Goal: Information Seeking & Learning: Learn about a topic

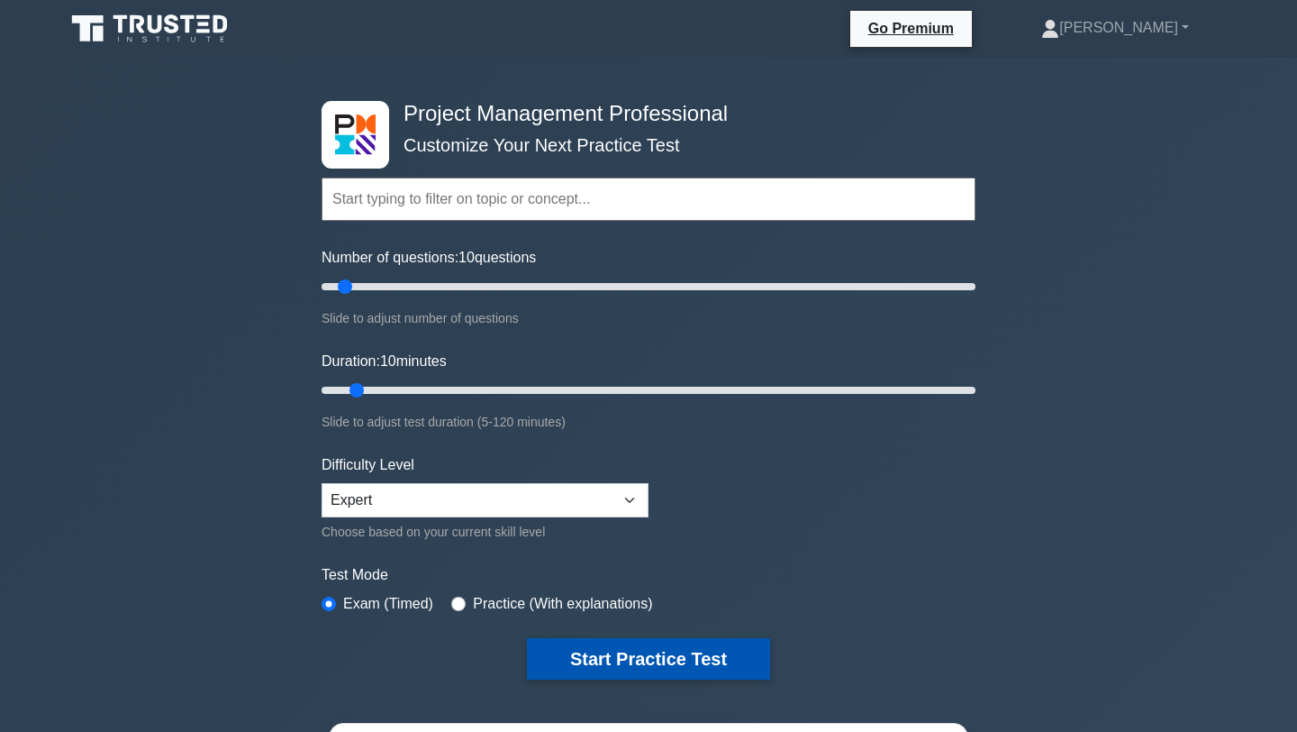
click at [649, 659] on button "Start Practice Test" at bounding box center [648, 658] width 243 height 41
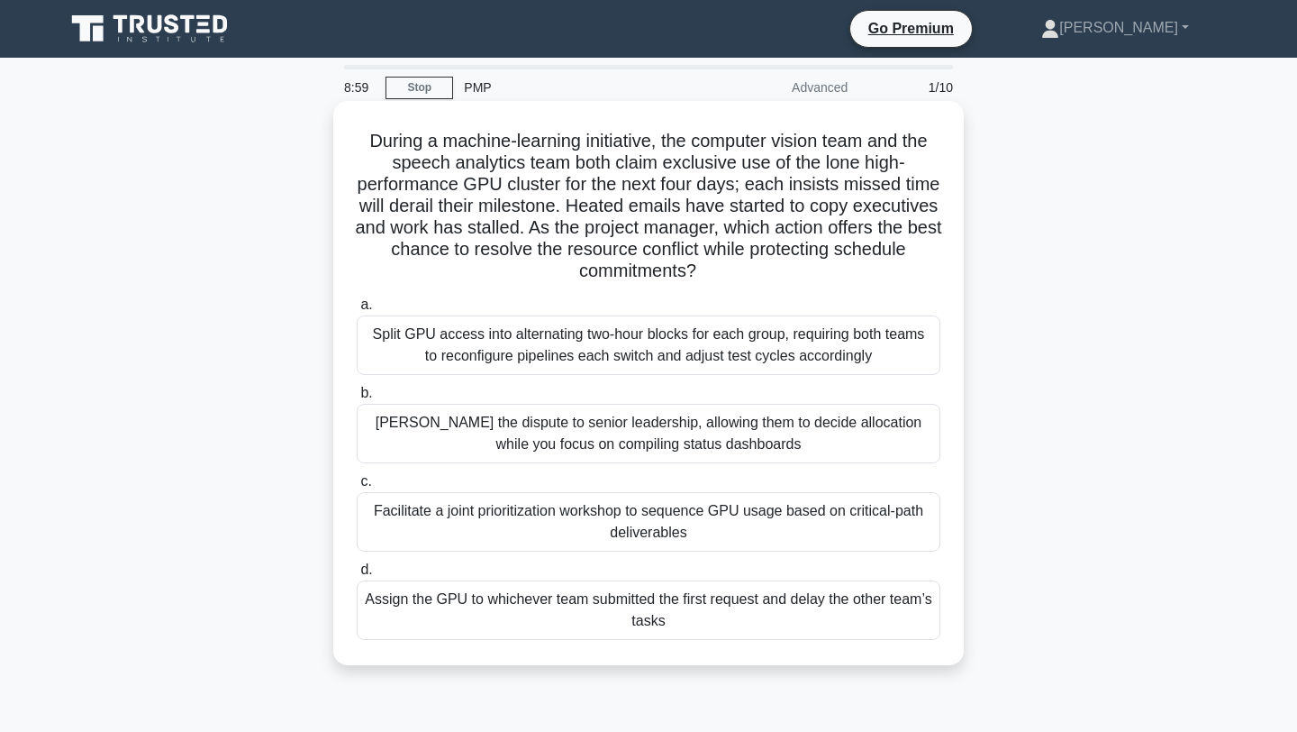
click at [736, 523] on div "Facilitate a joint prioritization workshop to sequence GPU usage based on criti…" at bounding box center [649, 521] width 584 height 59
click at [357, 487] on input "c. Facilitate a joint prioritization workshop to sequence GPU usage based on cr…" at bounding box center [357, 482] width 0 height 12
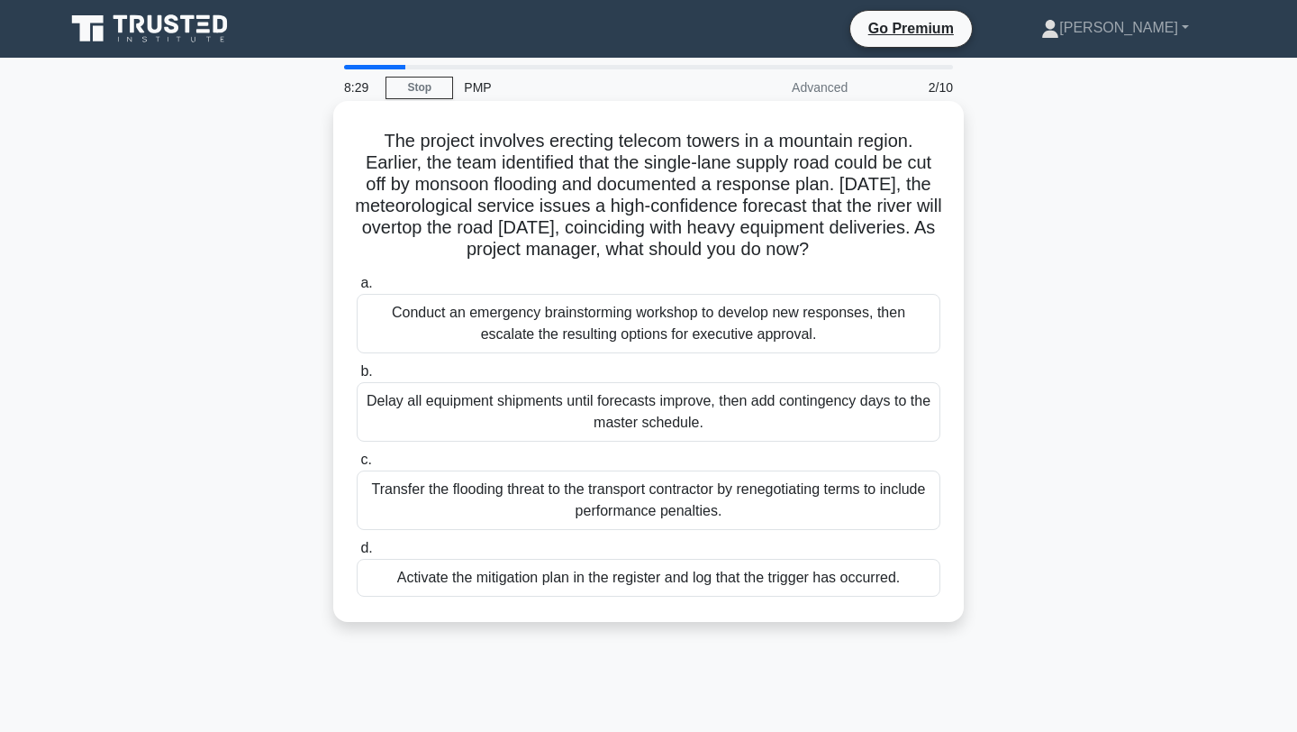
scroll to position [1, 0]
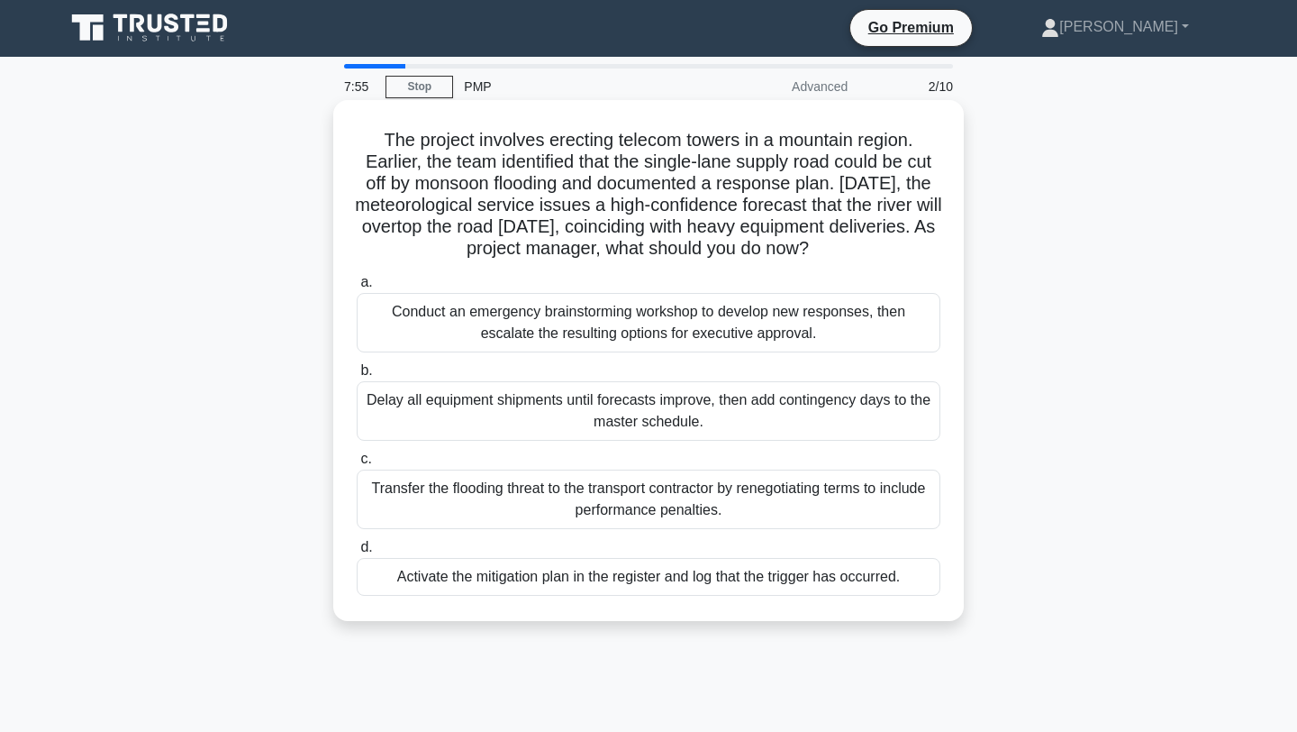
click at [719, 321] on div "Conduct an emergency brainstorming workshop to develop new responses, then esca…" at bounding box center [649, 322] width 584 height 59
click at [357, 288] on input "a. Conduct an emergency brainstorming workshop to develop new responses, then e…" at bounding box center [357, 283] width 0 height 12
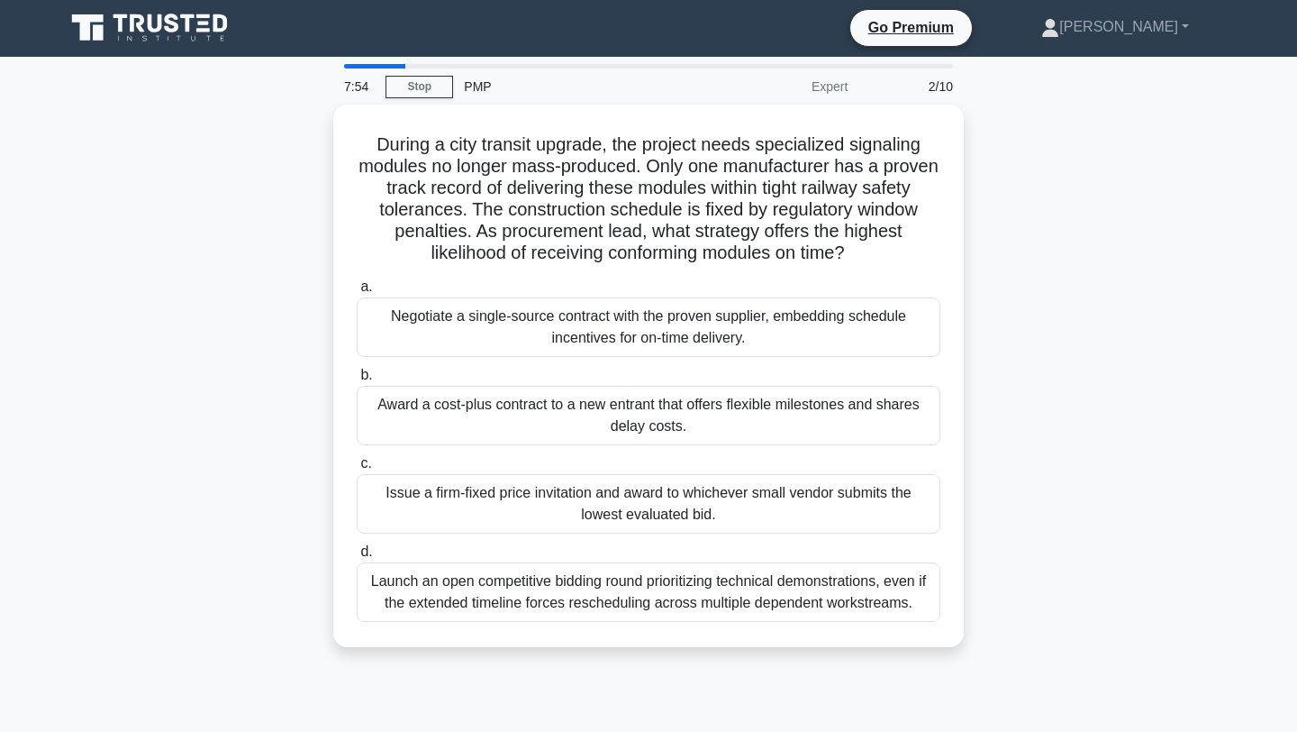
scroll to position [0, 0]
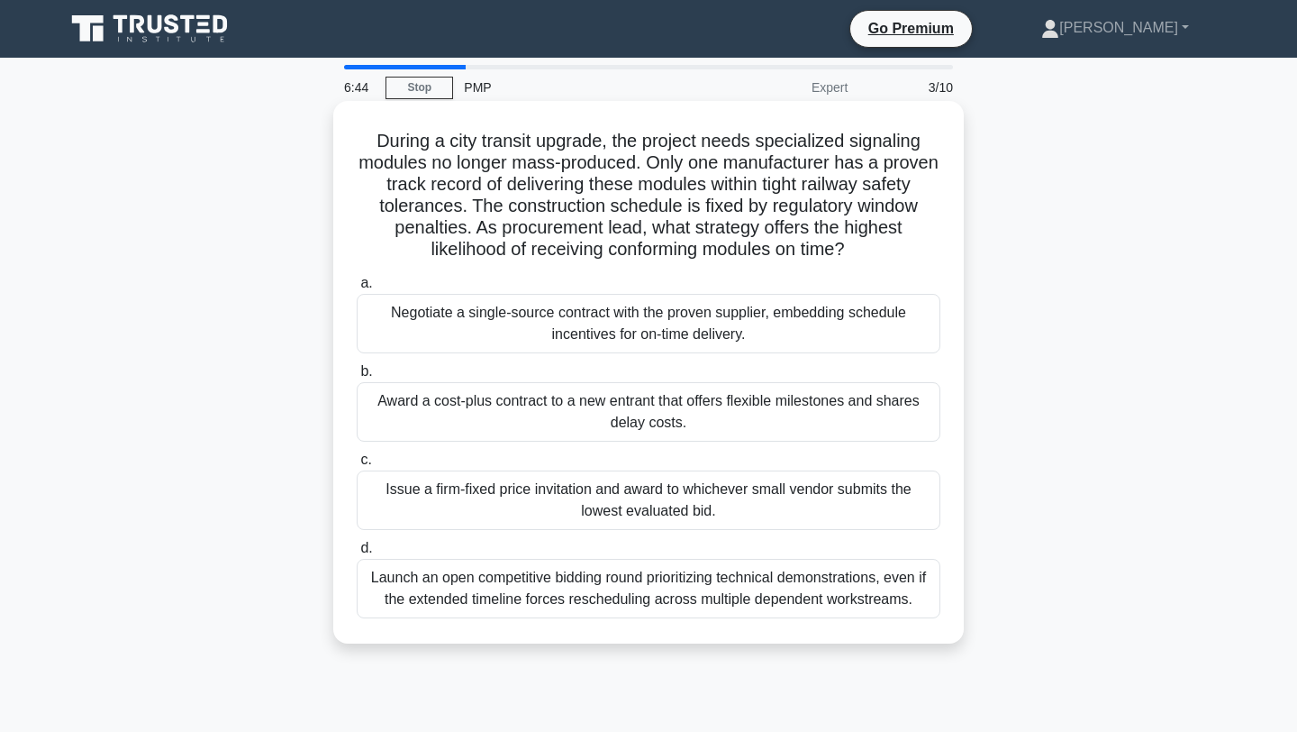
click at [568, 582] on div "Launch an open competitive bidding round prioritizing technical demonstrations,…" at bounding box center [649, 588] width 584 height 59
click at [357, 554] on input "d. Launch an open competitive bidding round prioritizing technical demonstratio…" at bounding box center [357, 548] width 0 height 12
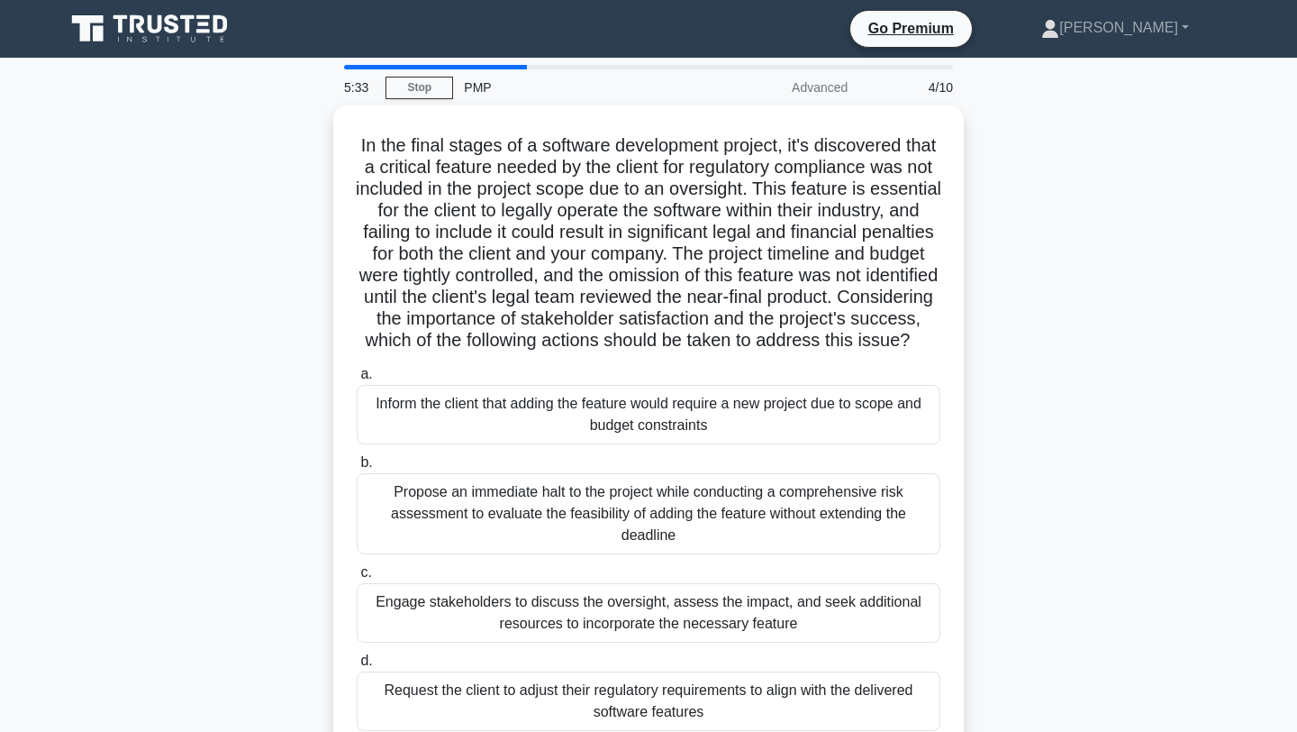
click at [1101, 435] on div "In the final stages of a software development project, it's discovered that a c…" at bounding box center [648, 441] width 1189 height 672
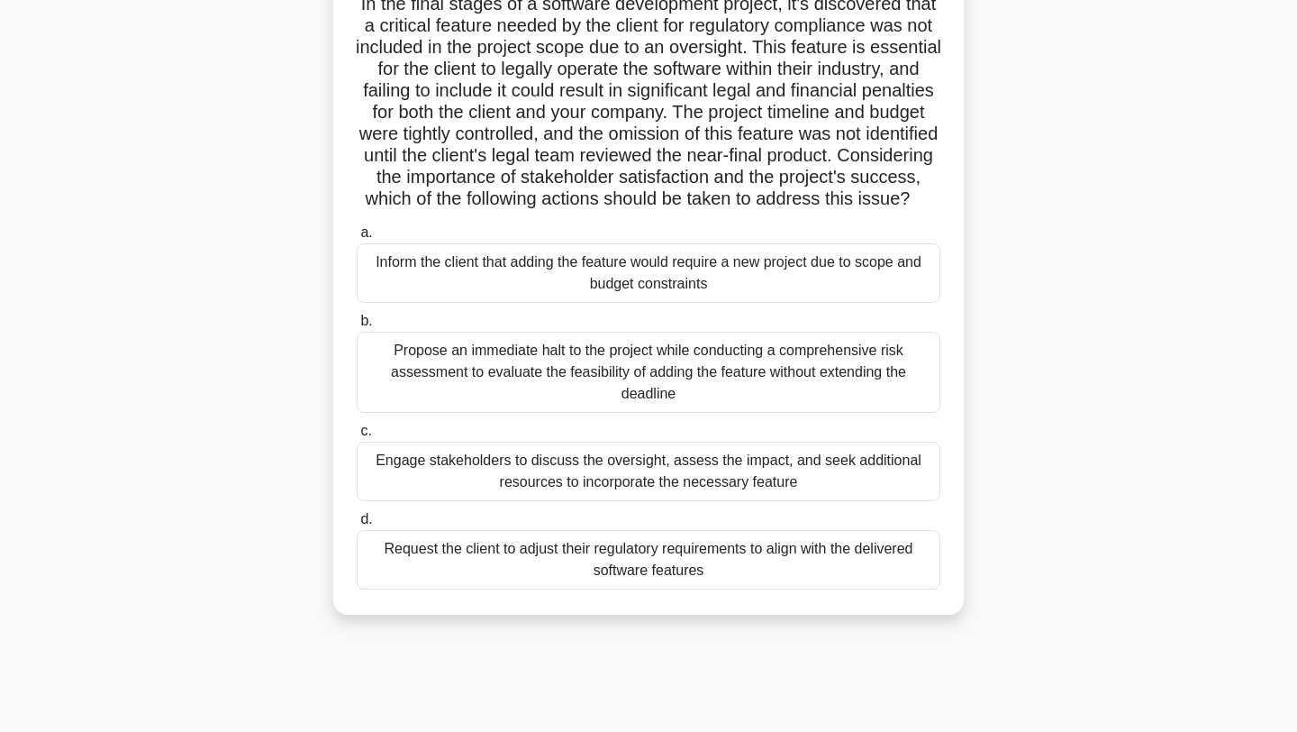
scroll to position [144, 0]
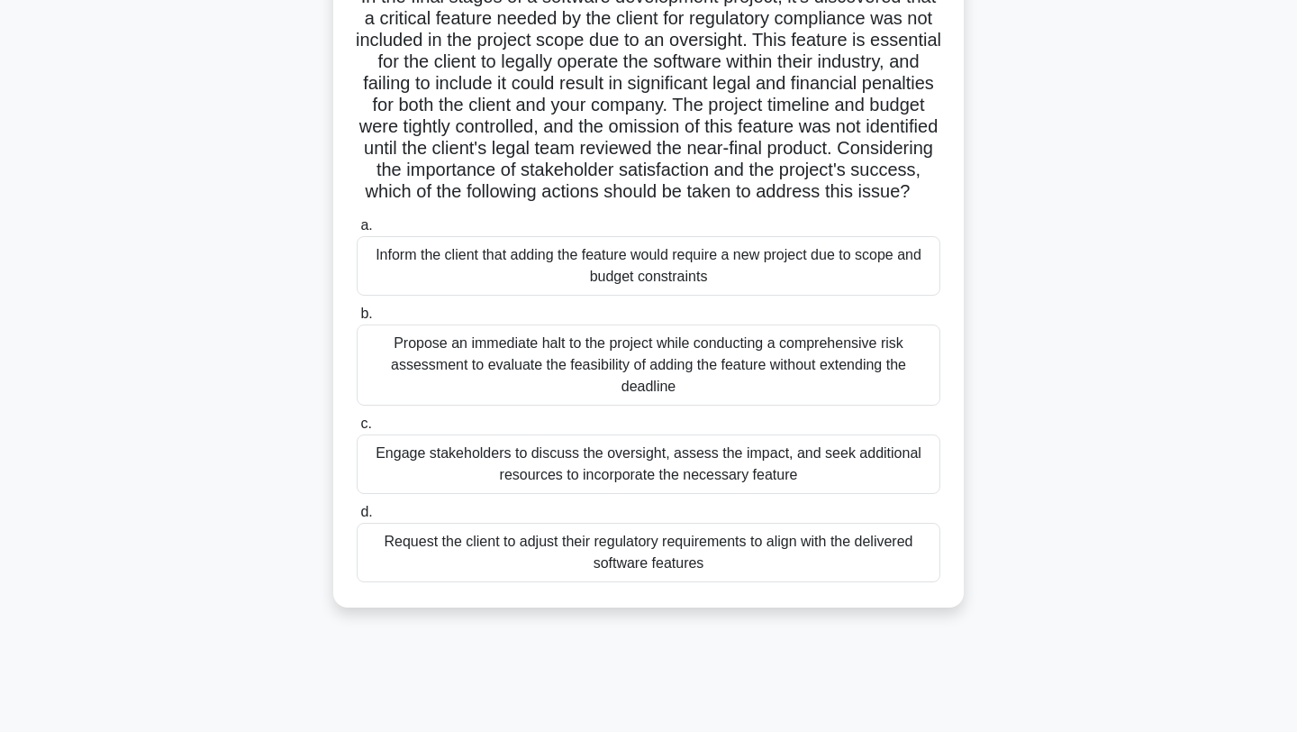
click at [467, 394] on div "Propose an immediate halt to the project while conducting a comprehensive risk …" at bounding box center [649, 364] width 584 height 81
click at [357, 320] on input "b. Propose an immediate halt to the project while conducting a comprehensive ri…" at bounding box center [357, 314] width 0 height 12
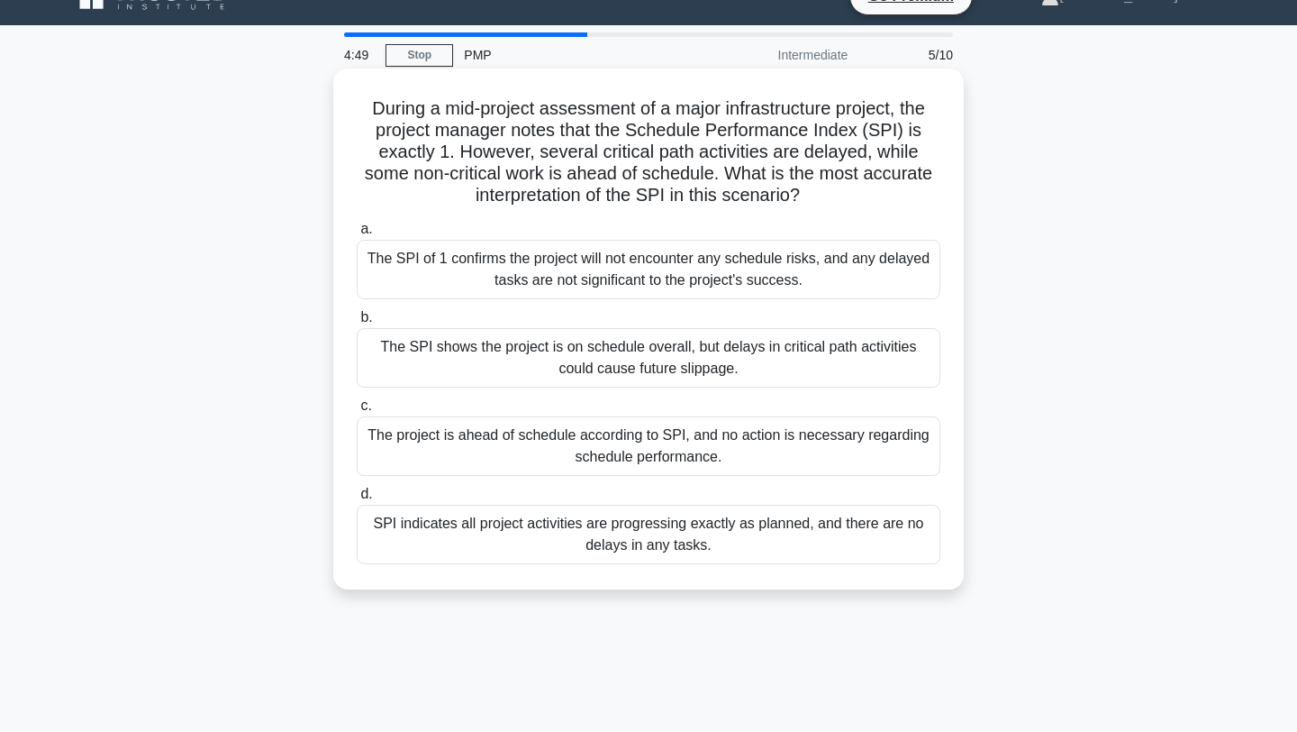
scroll to position [0, 0]
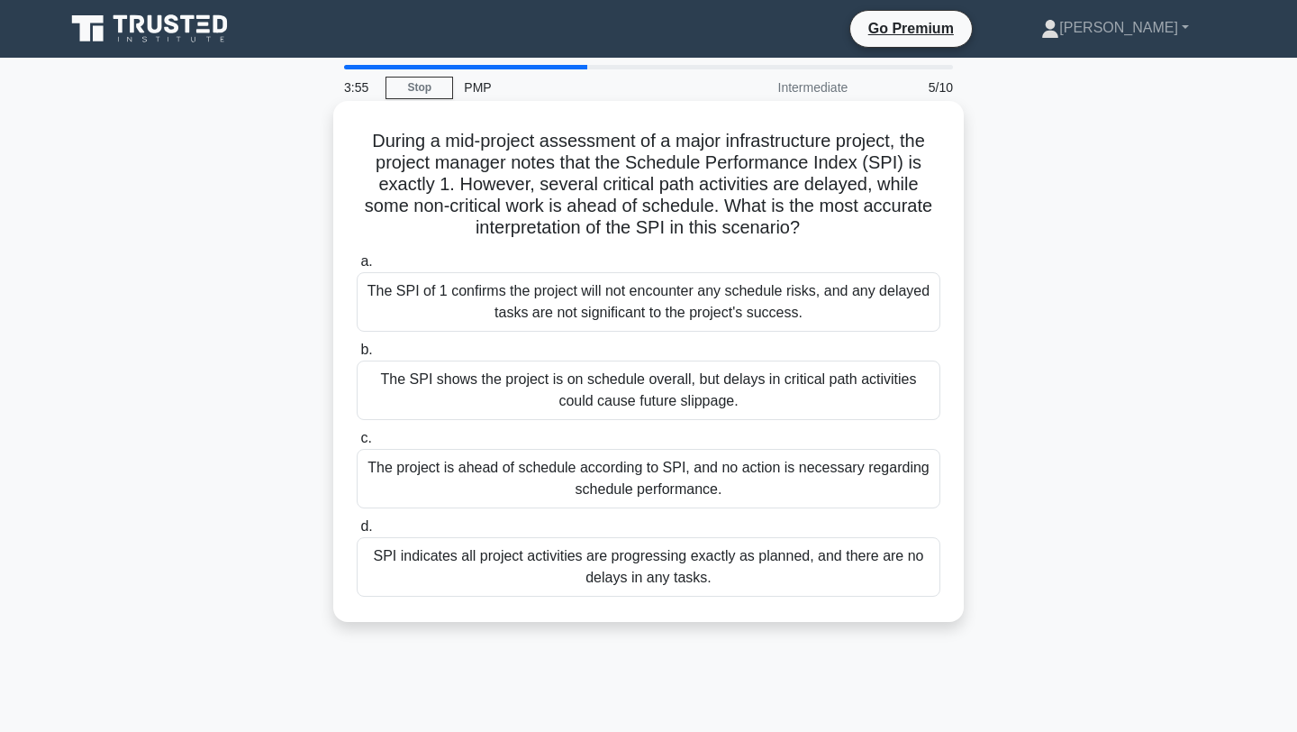
click at [523, 575] on div "SPI indicates all project activities are progressing exactly as planned, and th…" at bounding box center [649, 566] width 584 height 59
click at [357, 532] on input "d. SPI indicates all project activities are progressing exactly as planned, and…" at bounding box center [357, 527] width 0 height 12
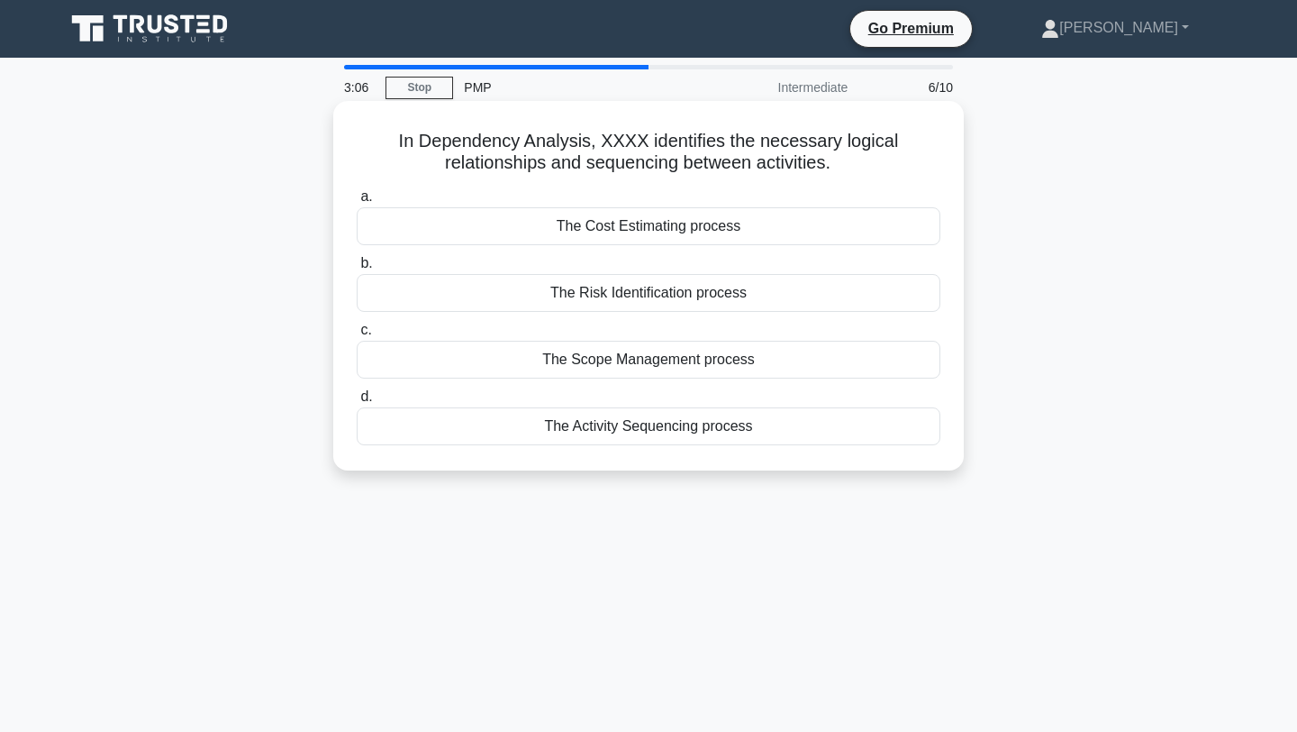
click at [694, 424] on div "The Activity Sequencing process" at bounding box center [649, 426] width 584 height 38
click at [357, 403] on input "d. The Activity Sequencing process" at bounding box center [357, 397] width 0 height 12
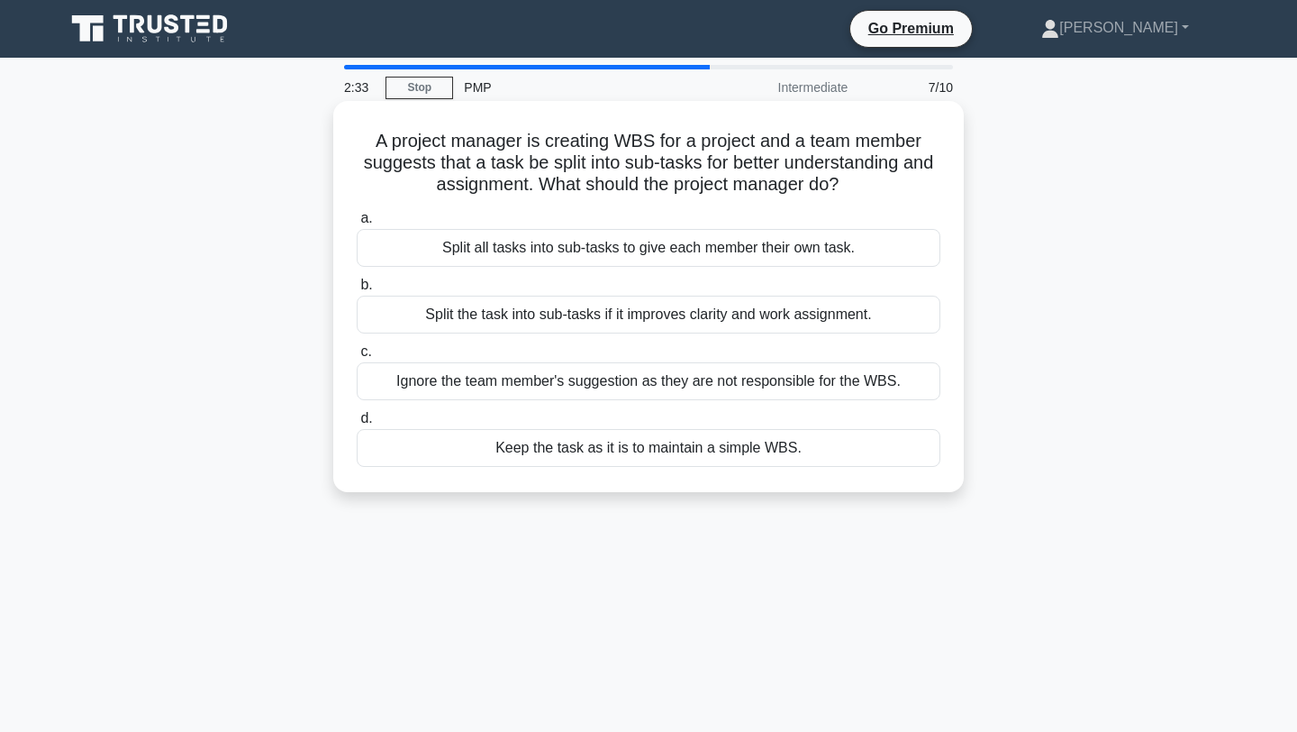
click at [814, 442] on div "Keep the task as it is to maintain a simple WBS." at bounding box center [649, 448] width 584 height 38
click at [357, 424] on input "d. Keep the task as it is to maintain a simple WBS." at bounding box center [357, 419] width 0 height 12
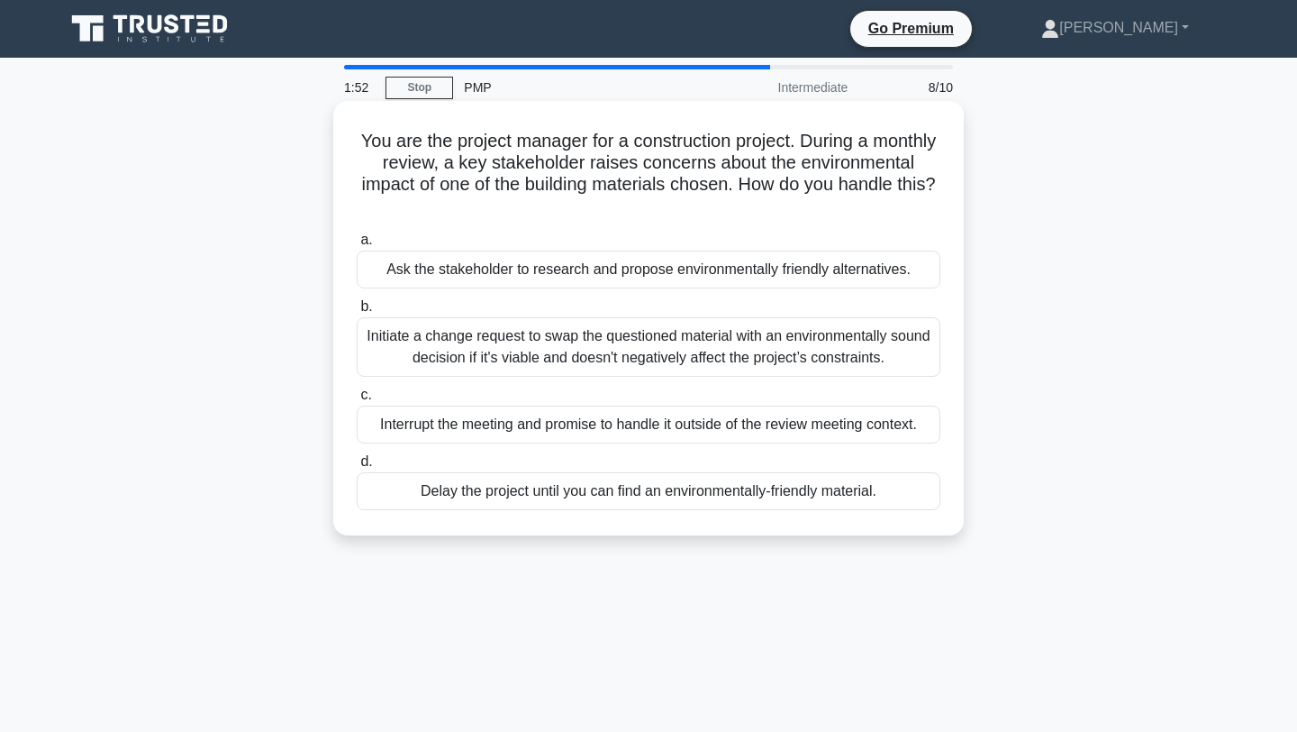
click at [695, 349] on div "Initiate a change request to swap the questioned material with an environmental…" at bounding box center [649, 346] width 584 height 59
click at [357, 313] on input "b. Initiate a change request to swap the questioned material with an environmen…" at bounding box center [357, 307] width 0 height 12
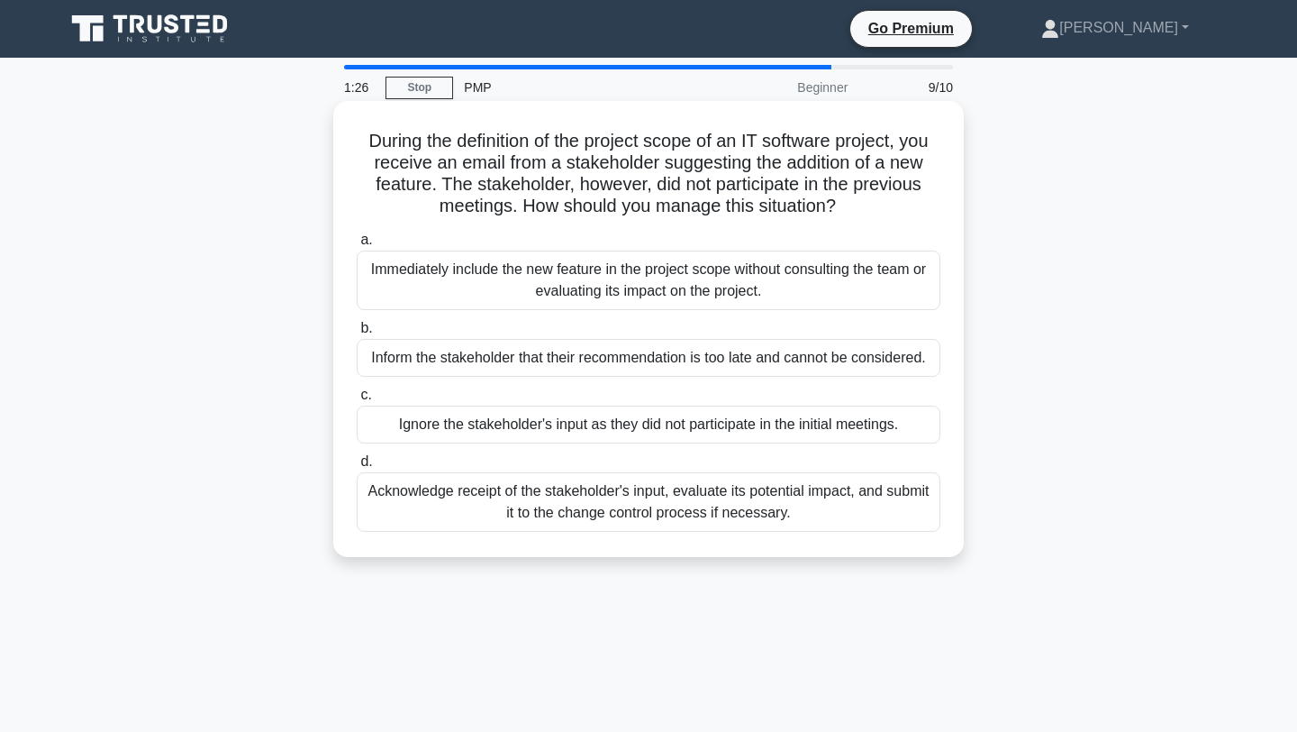
click at [806, 504] on div "Acknowledge receipt of the stakeholder's input, evaluate its potential impact, …" at bounding box center [649, 501] width 584 height 59
click at [357, 468] on input "d. Acknowledge receipt of the stakeholder's input, evaluate its potential impac…" at bounding box center [357, 462] width 0 height 12
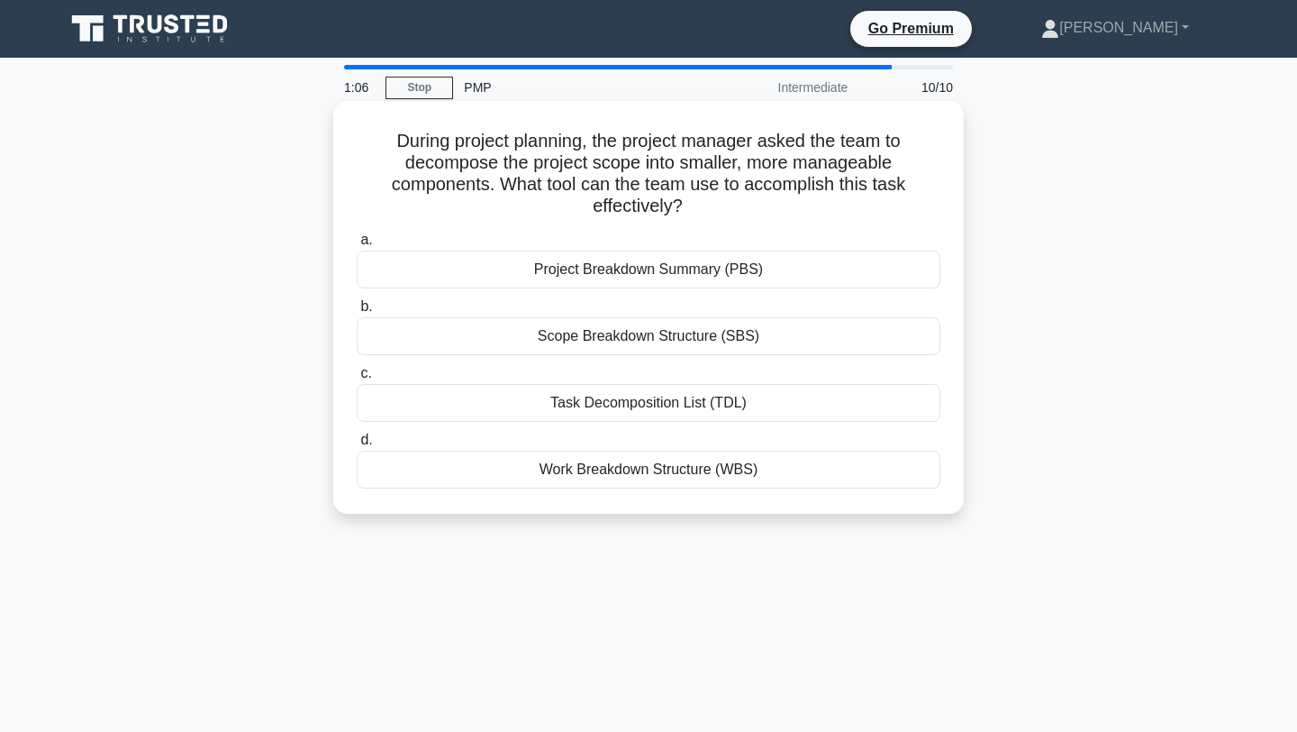
click at [669, 469] on div "Work Breakdown Structure (WBS)" at bounding box center [649, 469] width 584 height 38
click at [357, 446] on input "d. Work Breakdown Structure (WBS)" at bounding box center [357, 440] width 0 height 12
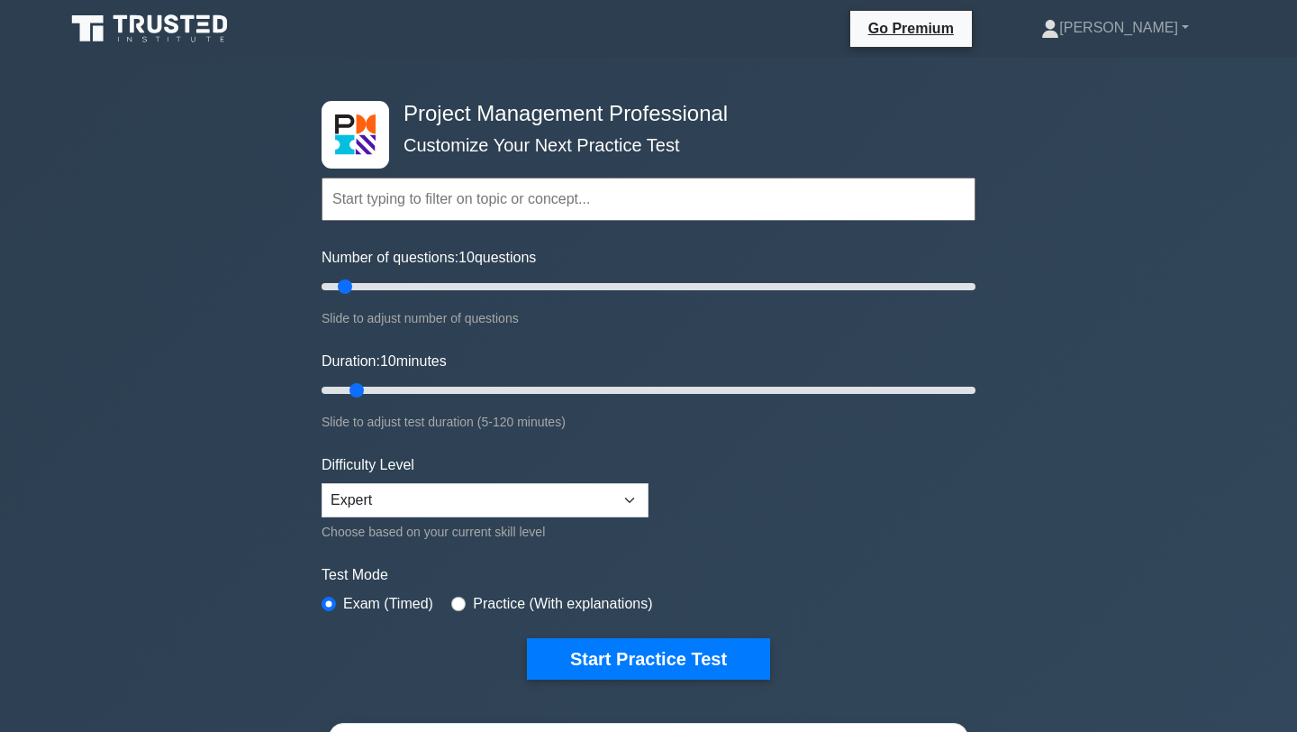
click at [788, 103] on h4 "Project Management Professional" at bounding box center [641, 114] width 491 height 26
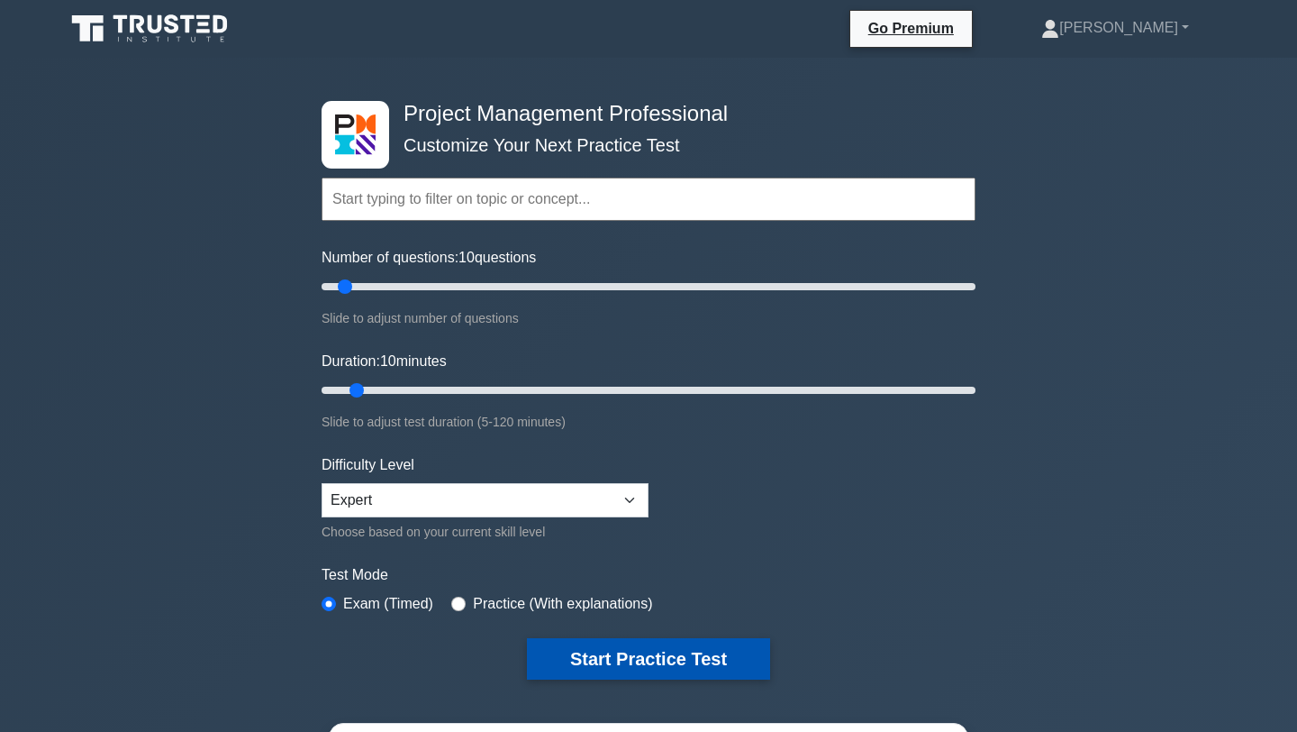
click at [723, 656] on button "Start Practice Test" at bounding box center [648, 658] width 243 height 41
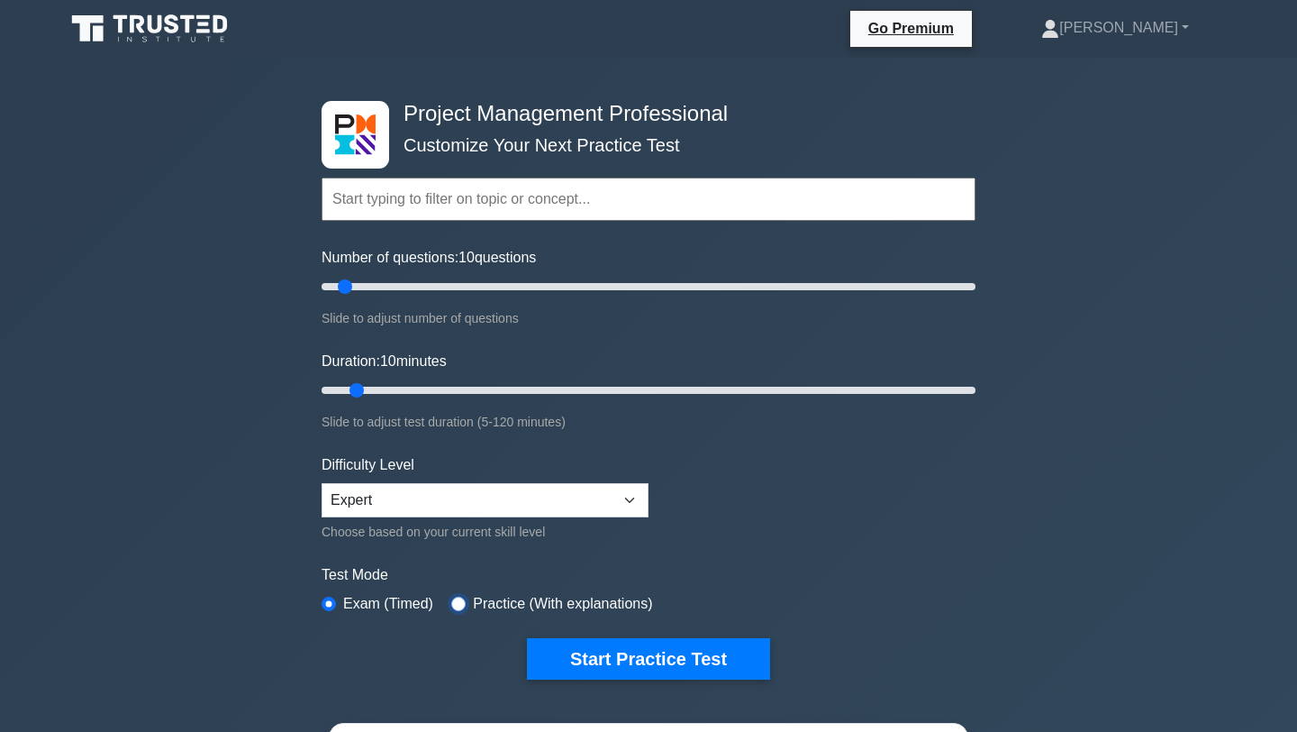
click at [459, 605] on input "radio" at bounding box center [458, 603] width 14 height 14
radio input "true"
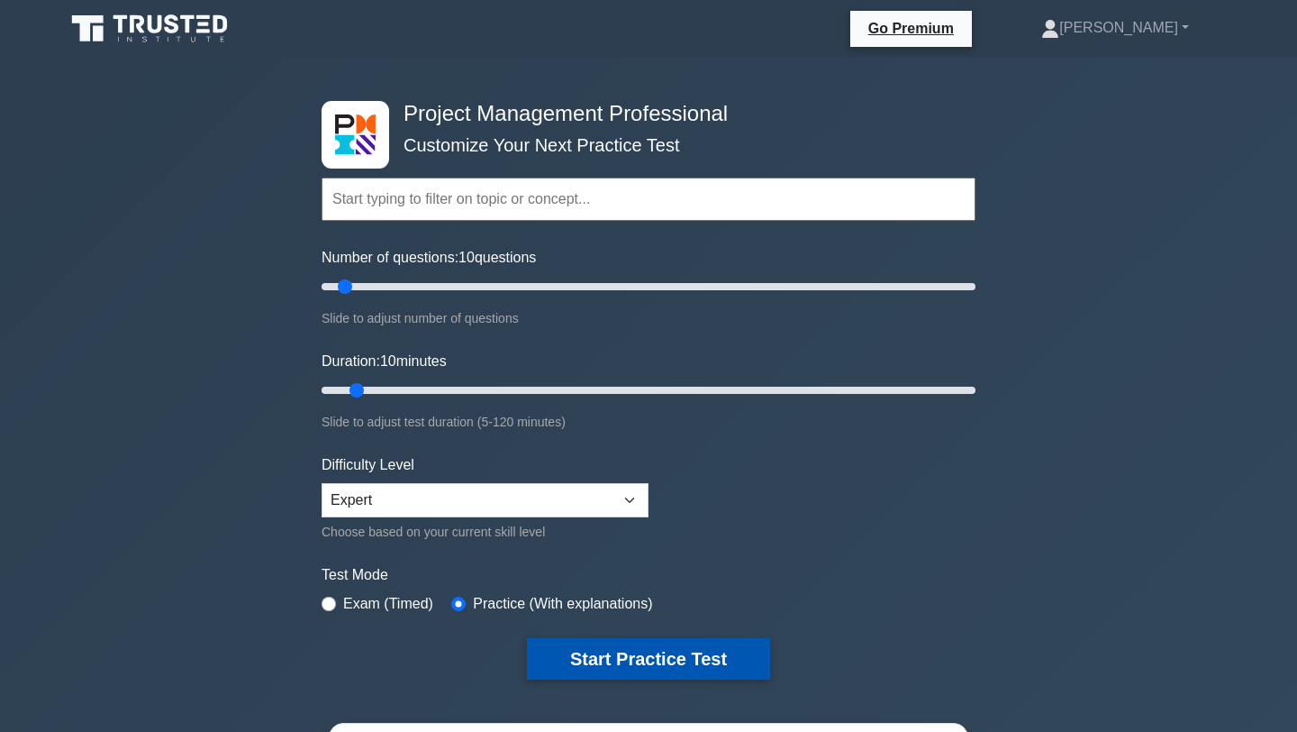
click at [634, 657] on button "Start Practice Test" at bounding box center [648, 658] width 243 height 41
click at [617, 657] on button "Start Practice Test" at bounding box center [648, 658] width 243 height 41
click at [678, 640] on button "Start Practice Test" at bounding box center [648, 658] width 243 height 41
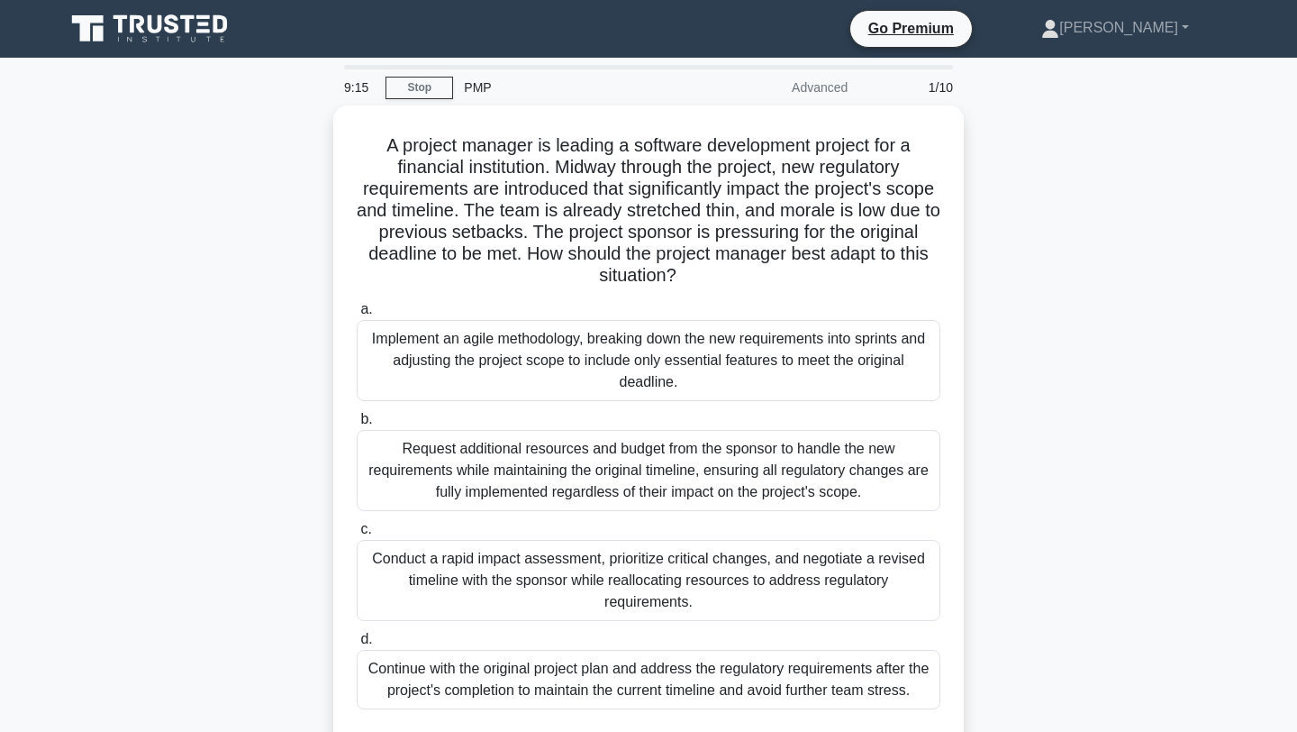
click at [276, 269] on div "A project manager is leading a software development project for a financial ins…" at bounding box center [648, 444] width 1189 height 679
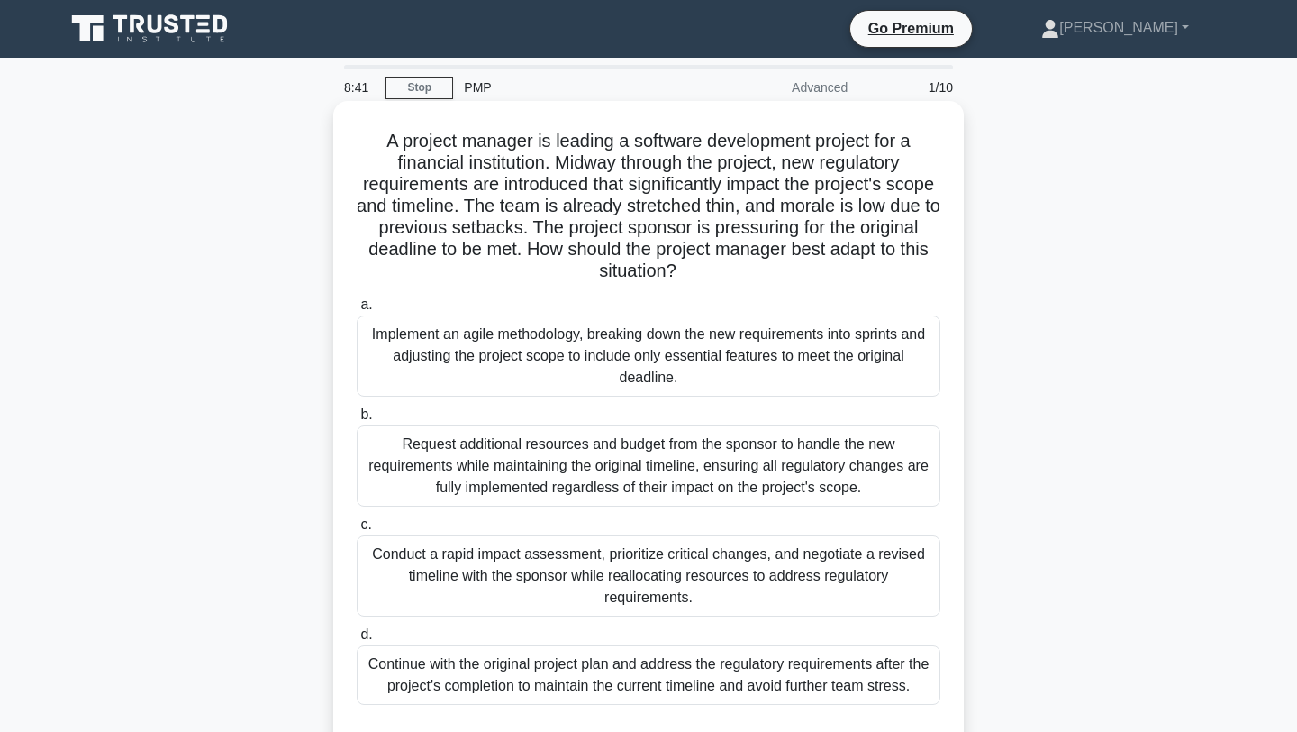
click at [584, 356] on div "Implement an agile methodology, breaking down the new requirements into sprints…" at bounding box center [649, 355] width 584 height 81
click at [357, 311] on input "a. Implement an agile methodology, breaking down the new requirements into spri…" at bounding box center [357, 305] width 0 height 12
click at [558, 588] on div "Conduct a rapid impact assessment, prioritize critical changes, and negotiate a…" at bounding box center [649, 575] width 584 height 81
click at [357, 531] on input "c. Conduct a rapid impact assessment, prioritize critical changes, and negotiat…" at bounding box center [357, 525] width 0 height 12
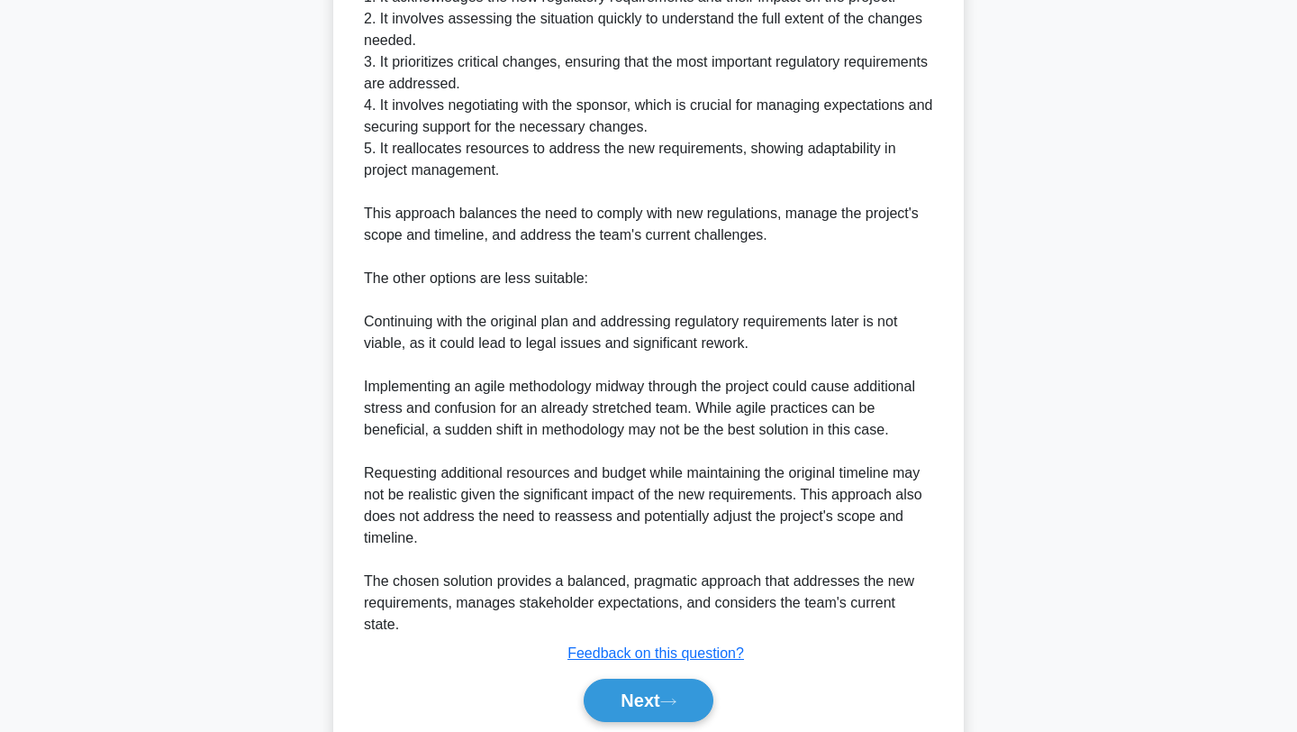
scroll to position [937, 0]
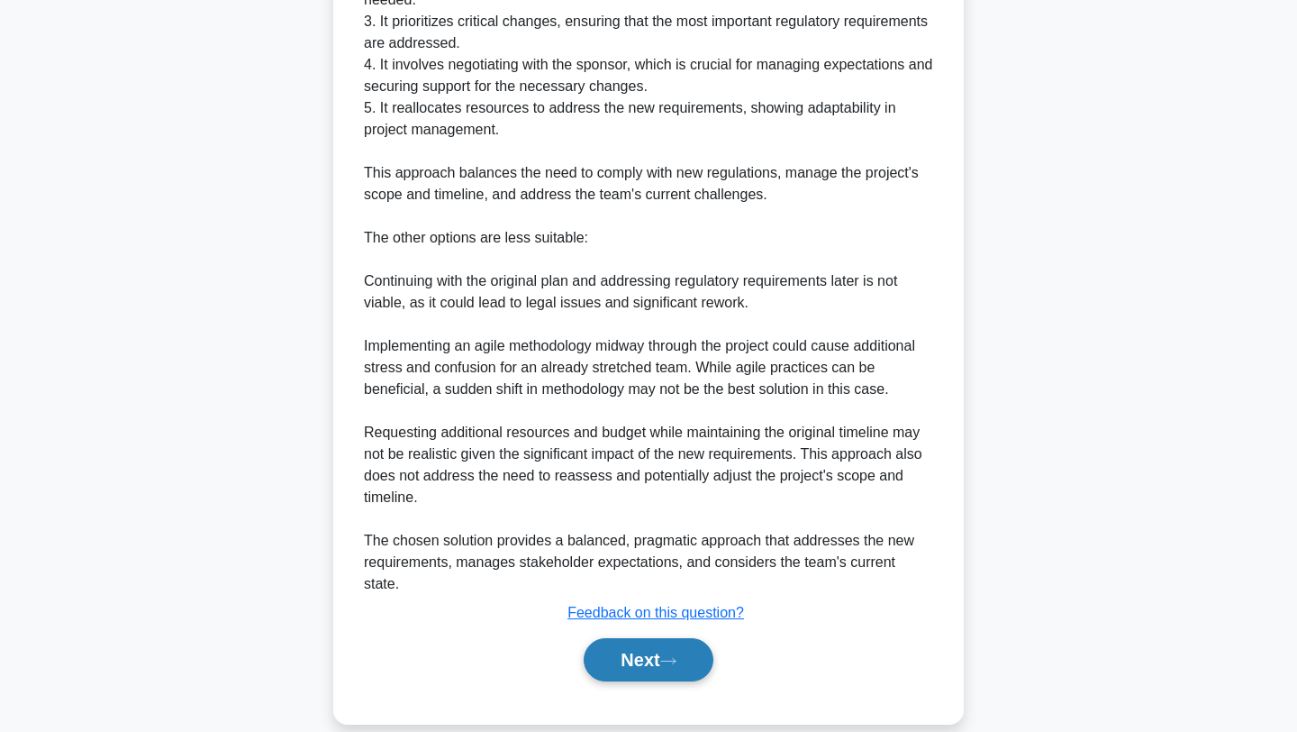
click at [639, 638] on button "Next" at bounding box center [648, 659] width 129 height 43
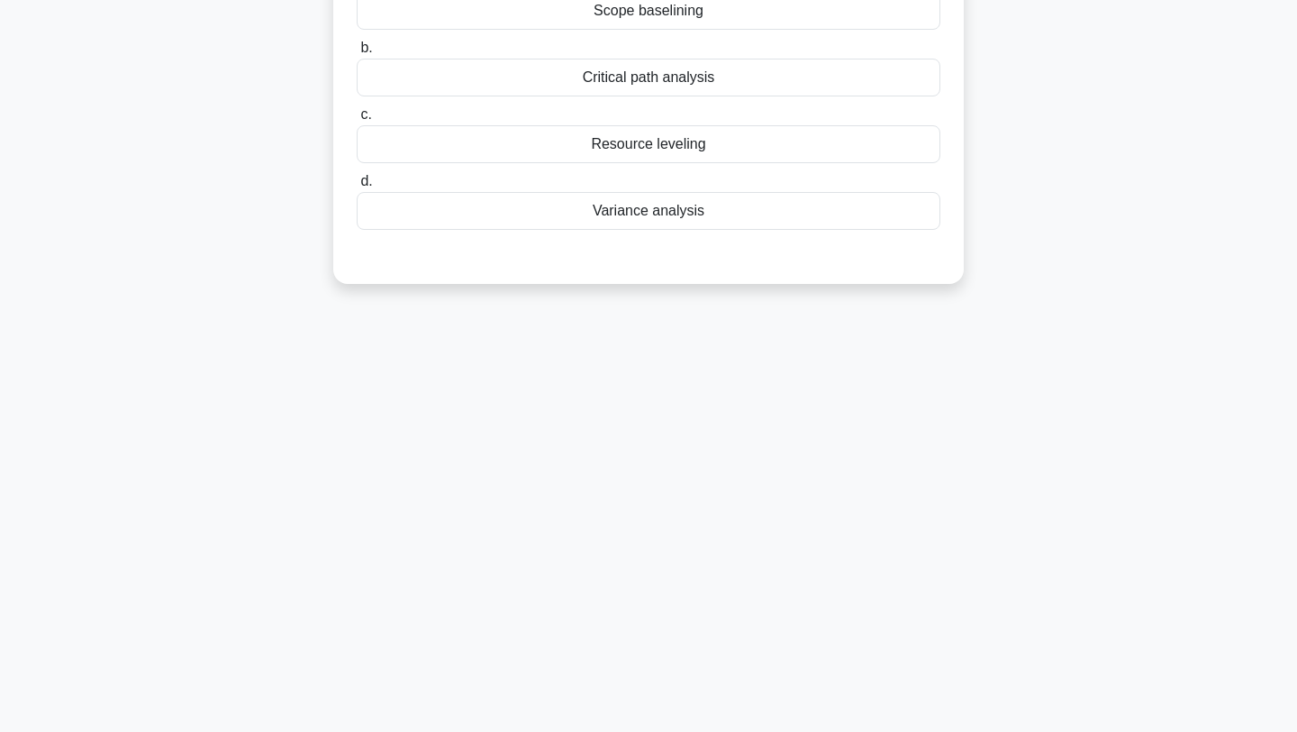
scroll to position [241, 0]
click at [1065, 133] on div "During the Control Scope process, which technique assesses the differences betw…" at bounding box center [648, 84] width 1189 height 441
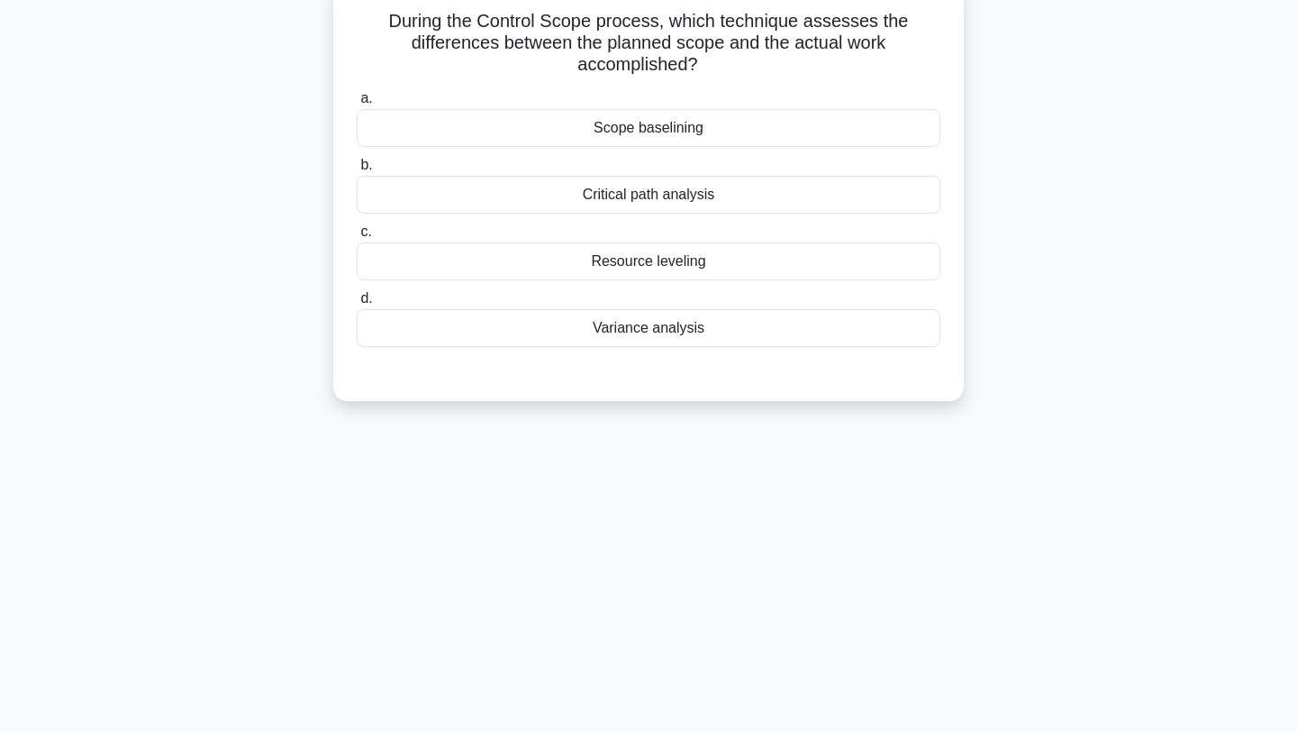
scroll to position [61, 0]
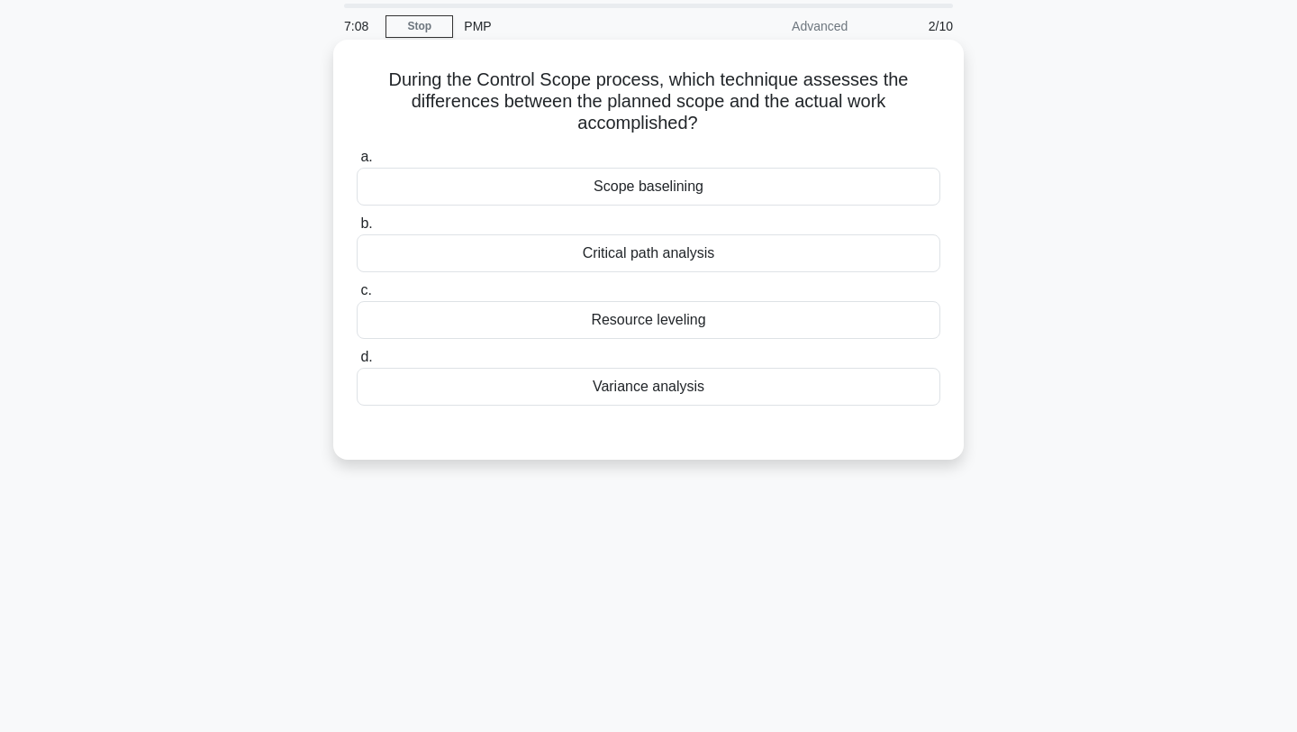
click at [682, 388] on div "Variance analysis" at bounding box center [649, 387] width 584 height 38
click at [357, 363] on input "d. Variance analysis" at bounding box center [357, 357] width 0 height 12
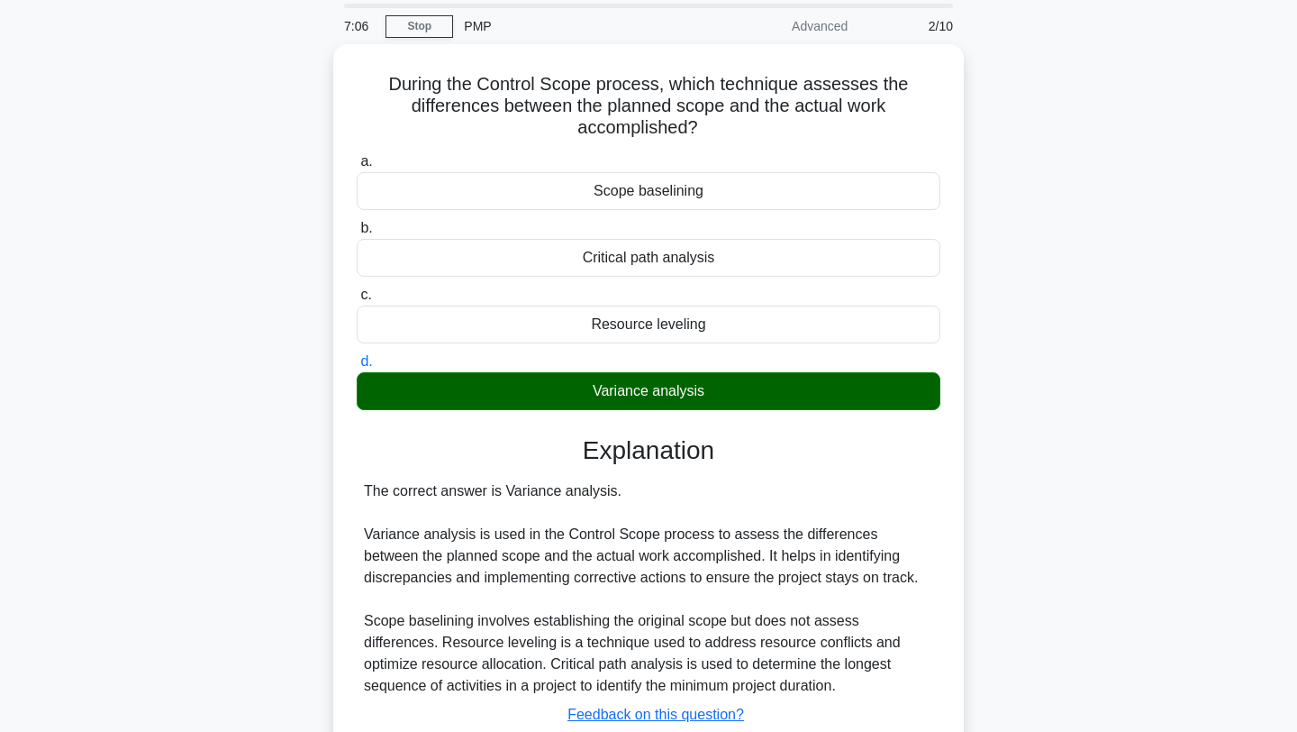
click at [1126, 335] on div "During the Control Scope process, which technique assesses the differences betw…" at bounding box center [648, 445] width 1189 height 803
click at [1158, 368] on div "During the Control Scope process, which technique assesses the differences betw…" at bounding box center [648, 445] width 1189 height 803
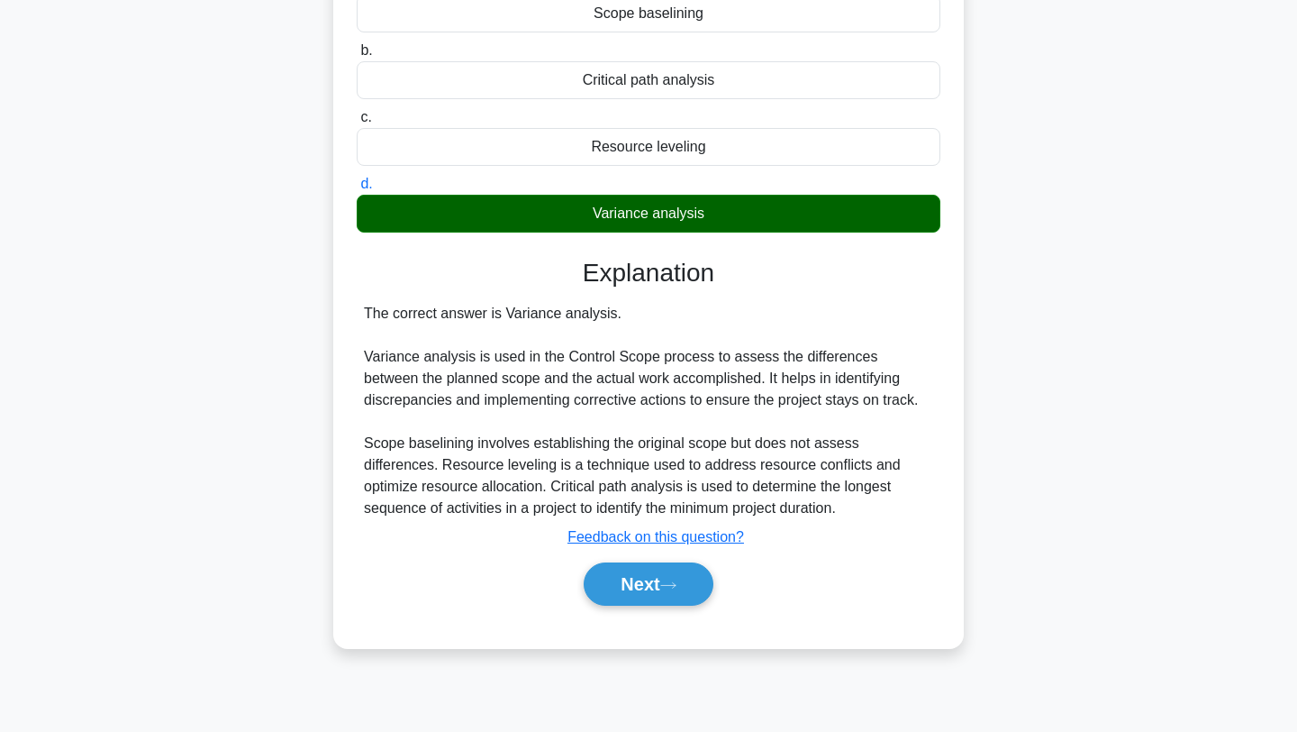
scroll to position [241, 0]
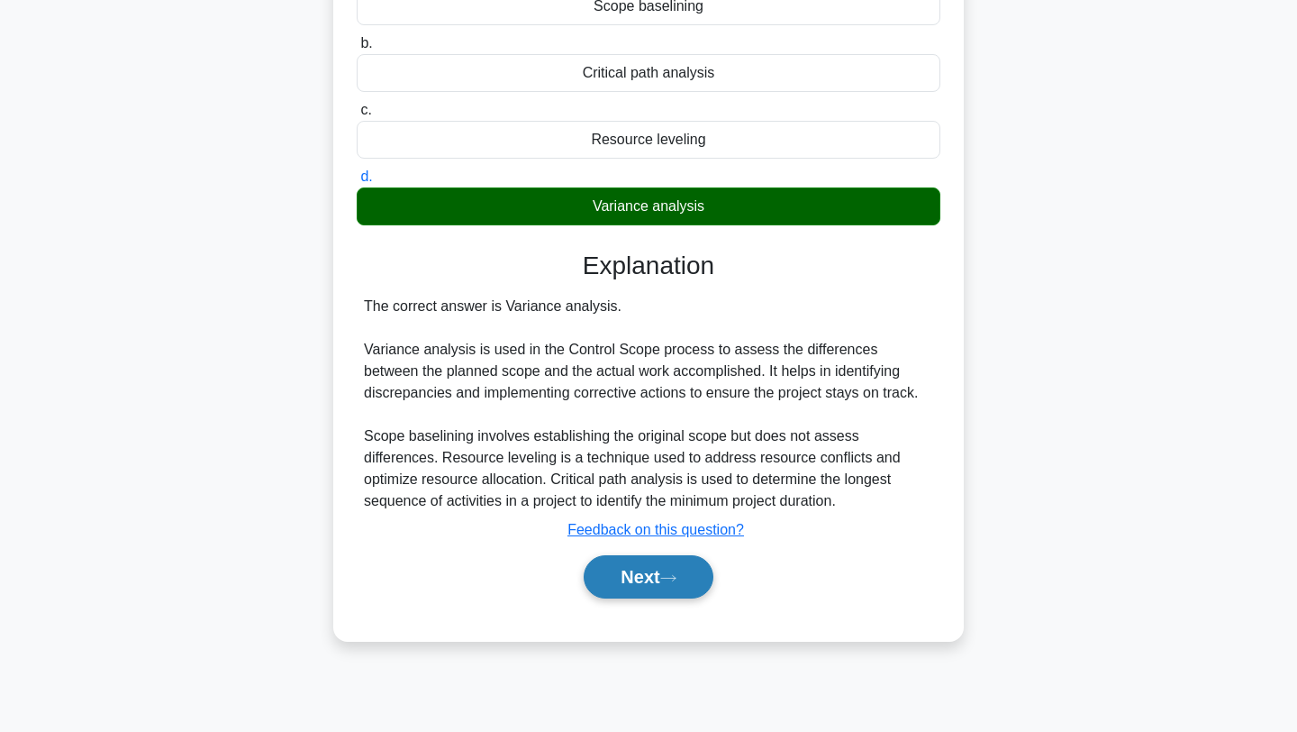
click at [651, 572] on button "Next" at bounding box center [648, 576] width 129 height 43
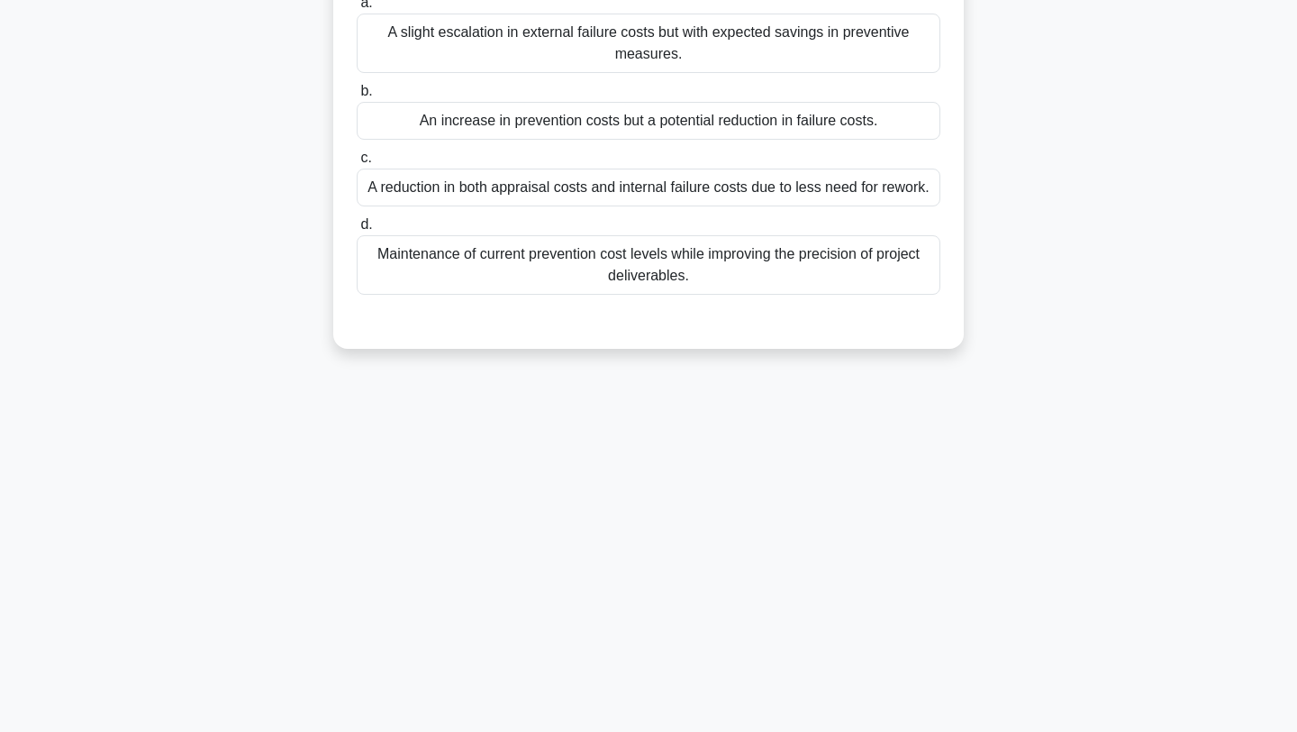
click at [1041, 177] on div "In an effort to reduce the cost of quality, a project manager is considering in…" at bounding box center [648, 117] width 1189 height 506
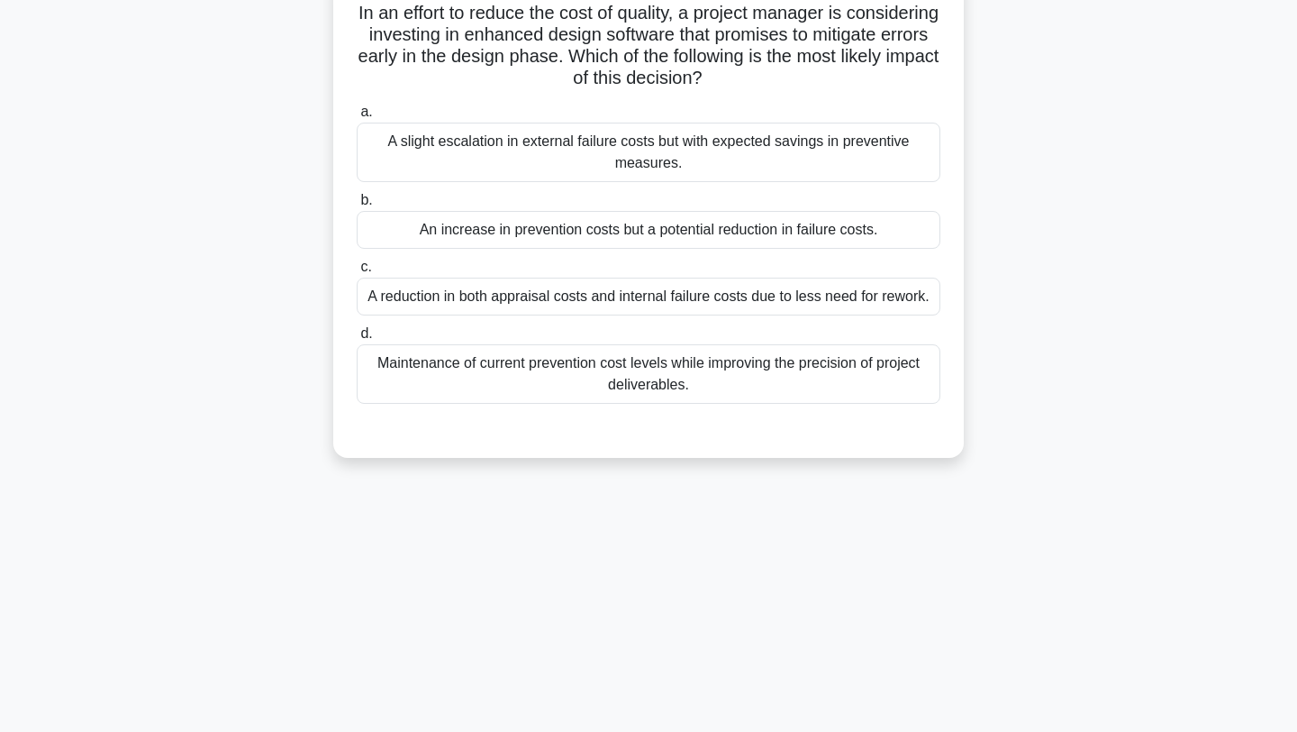
scroll to position [61, 0]
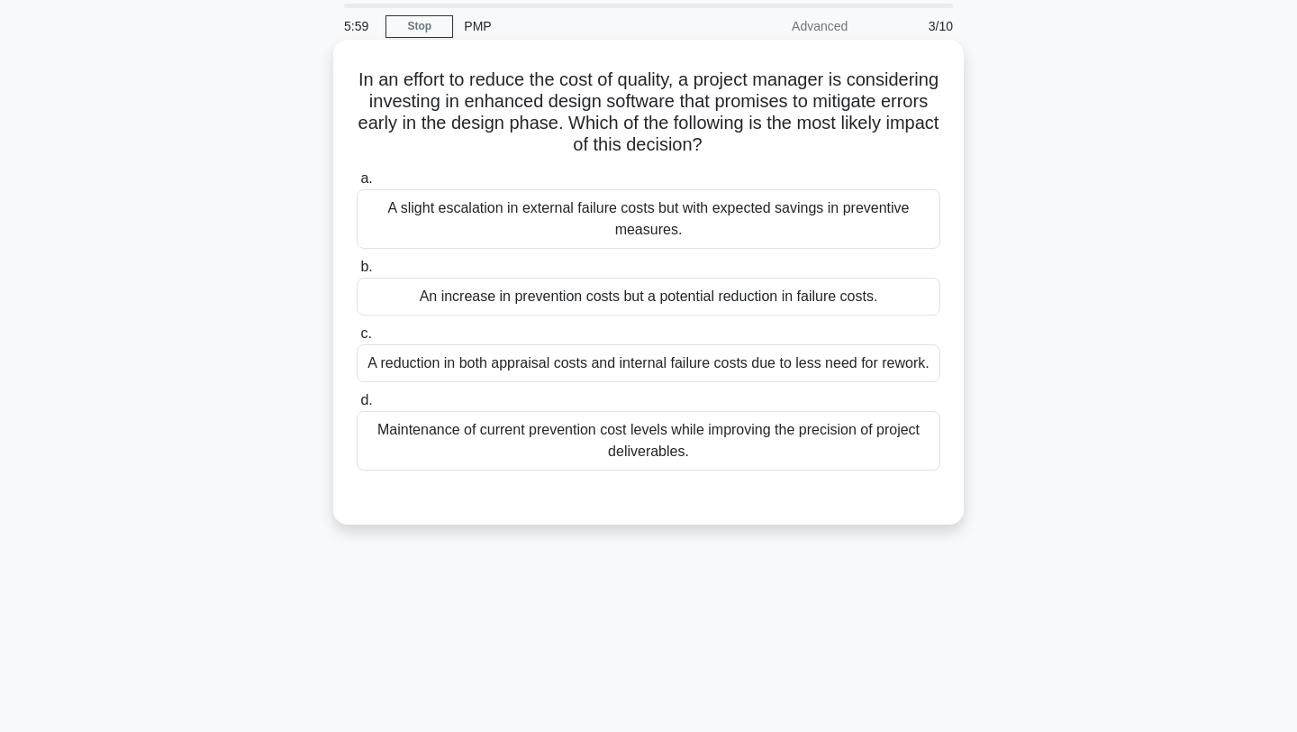
click at [727, 441] on div "Maintenance of current prevention cost levels while improving the precision of …" at bounding box center [649, 440] width 584 height 59
click at [357, 406] on input "d. Maintenance of current prevention cost levels while improving the precision …" at bounding box center [357, 401] width 0 height 12
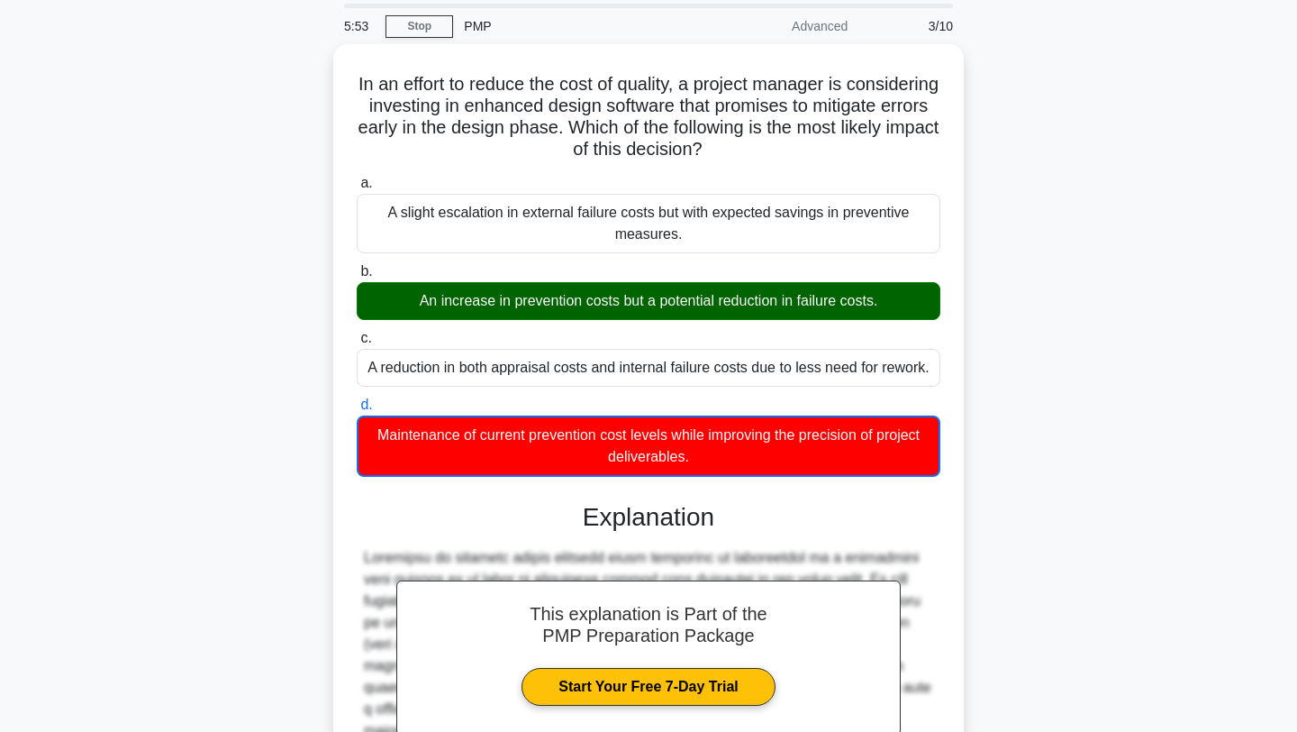
click at [1013, 327] on div "In an effort to reduce the cost of quality, a project manager is considering in…" at bounding box center [648, 543] width 1189 height 999
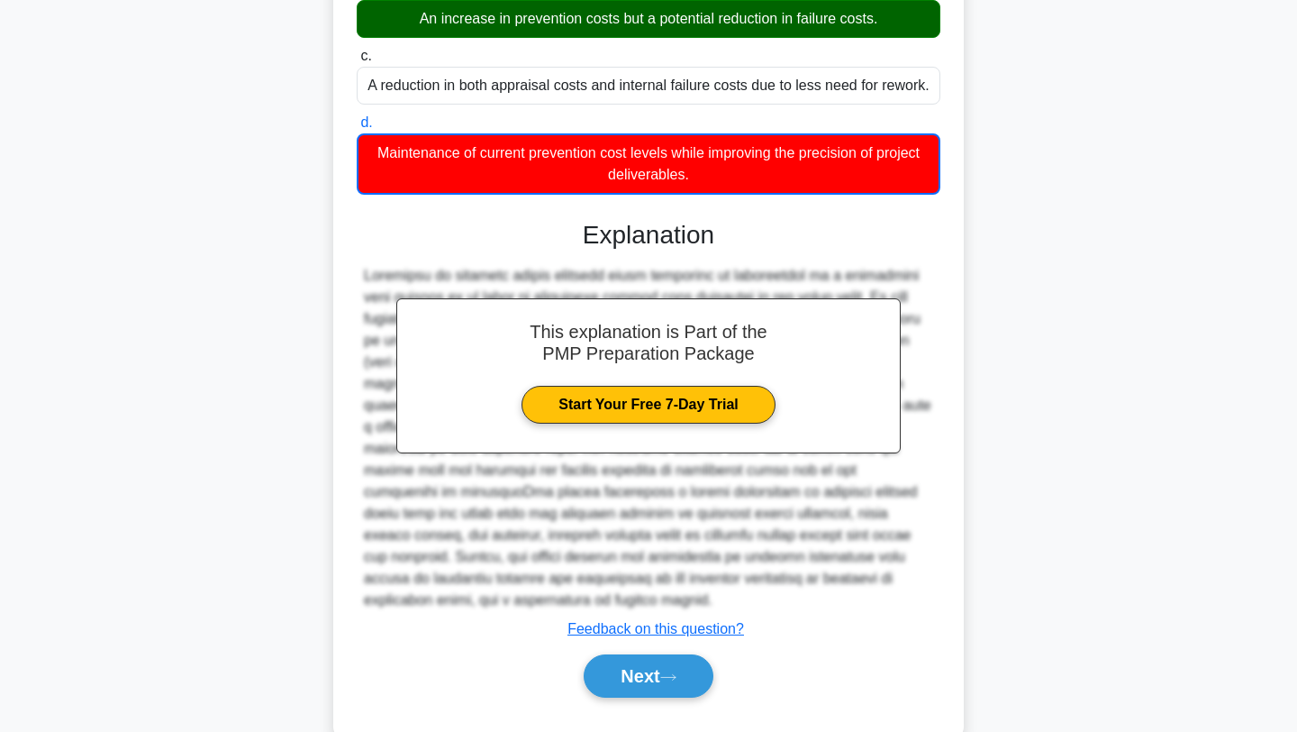
scroll to position [359, 0]
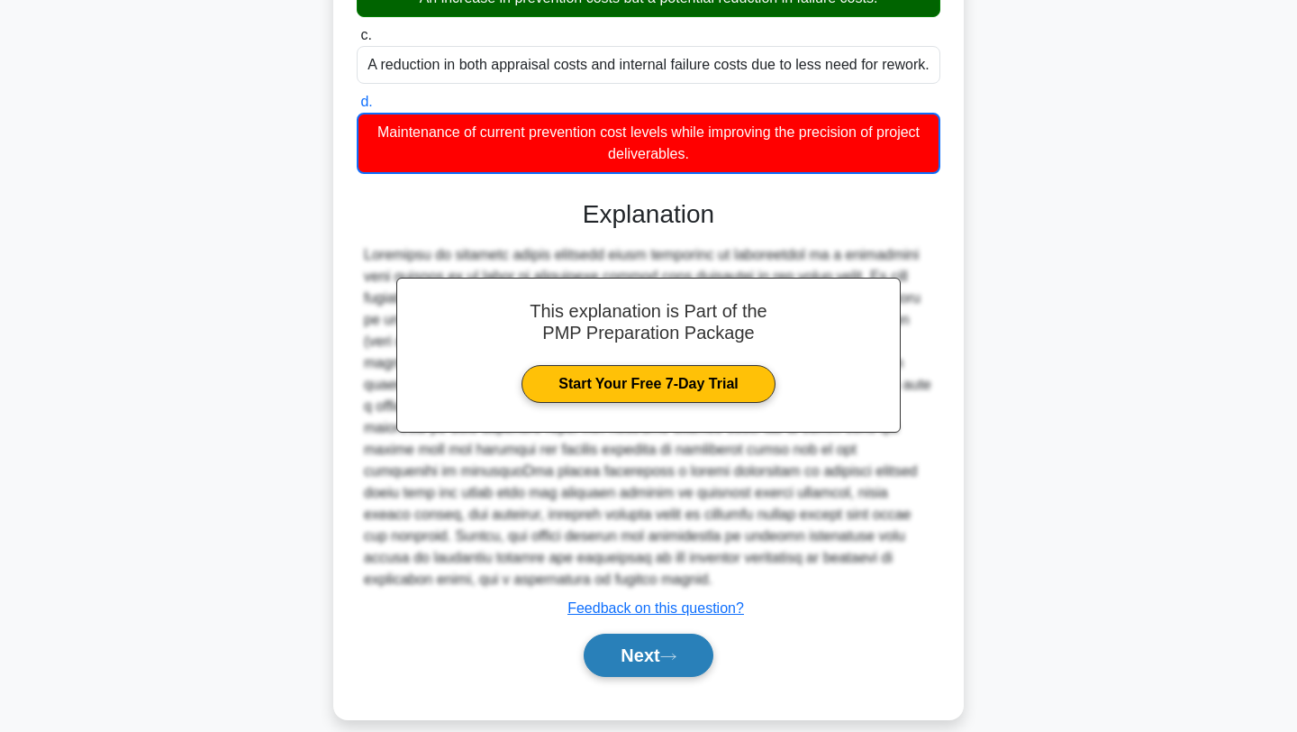
click at [658, 633] on button "Next" at bounding box center [648, 654] width 129 height 43
